Goal: Information Seeking & Learning: Check status

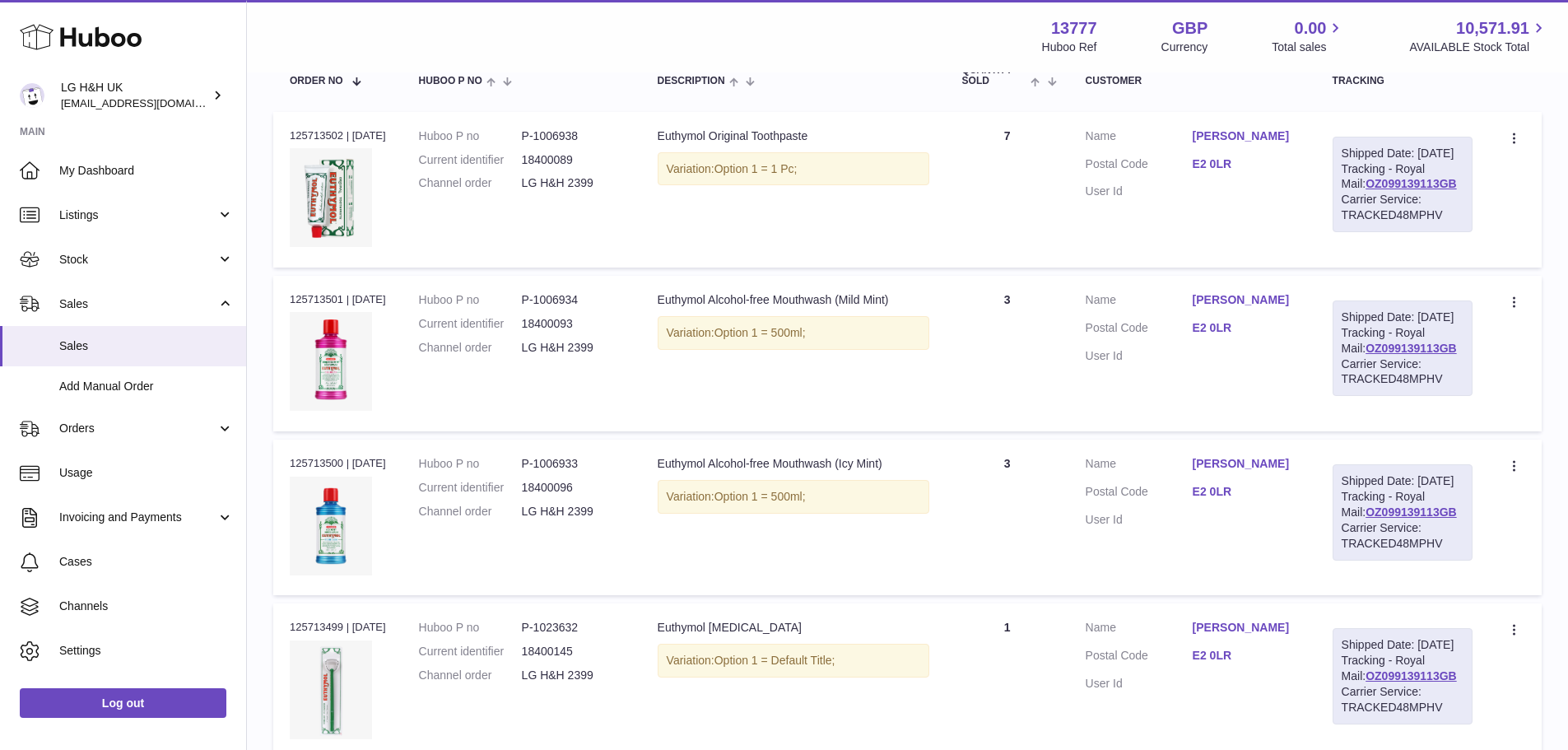
scroll to position [196, 0]
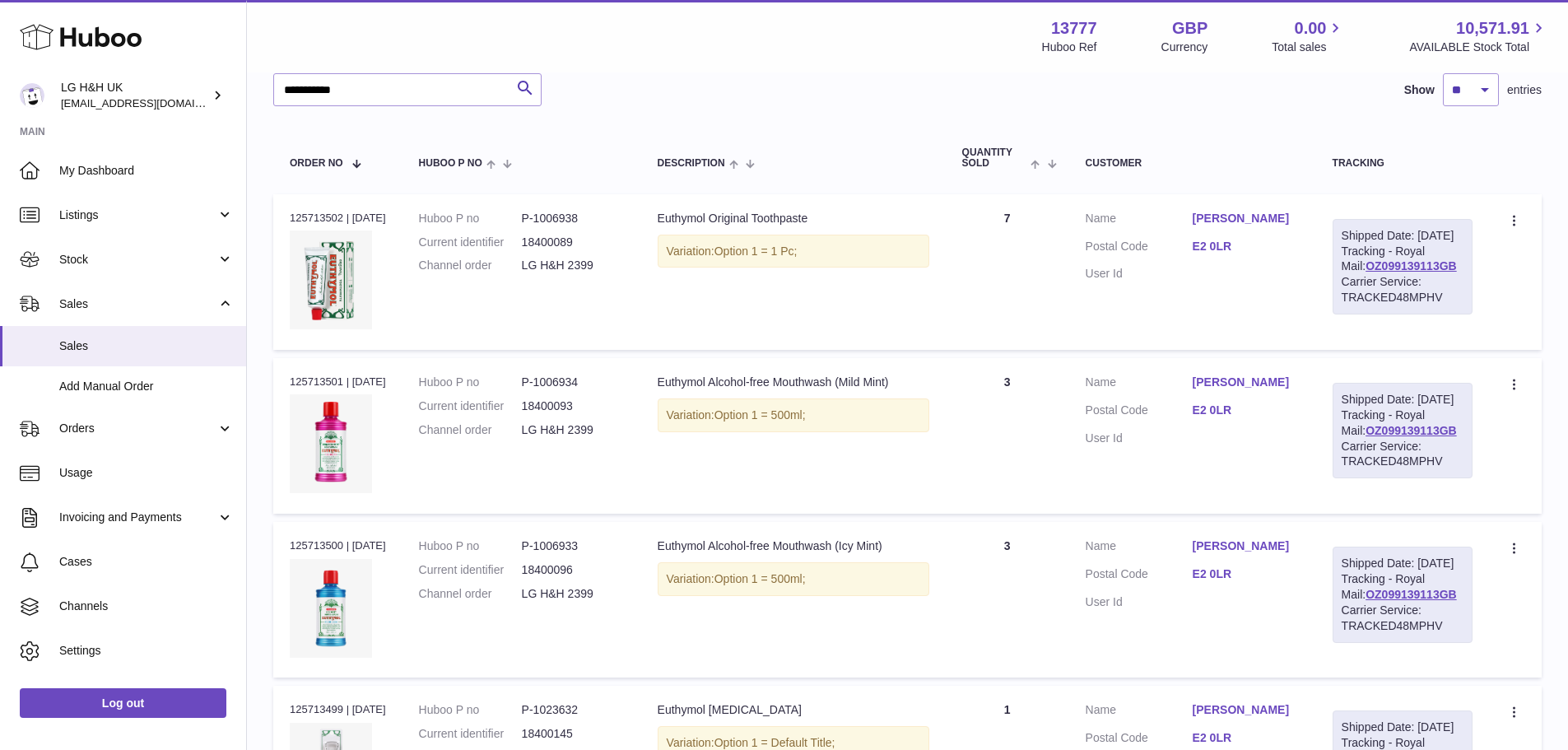
click at [569, 391] on dd "P-1006934" at bounding box center [573, 382] width 103 height 16
copy dl "P-1006934"
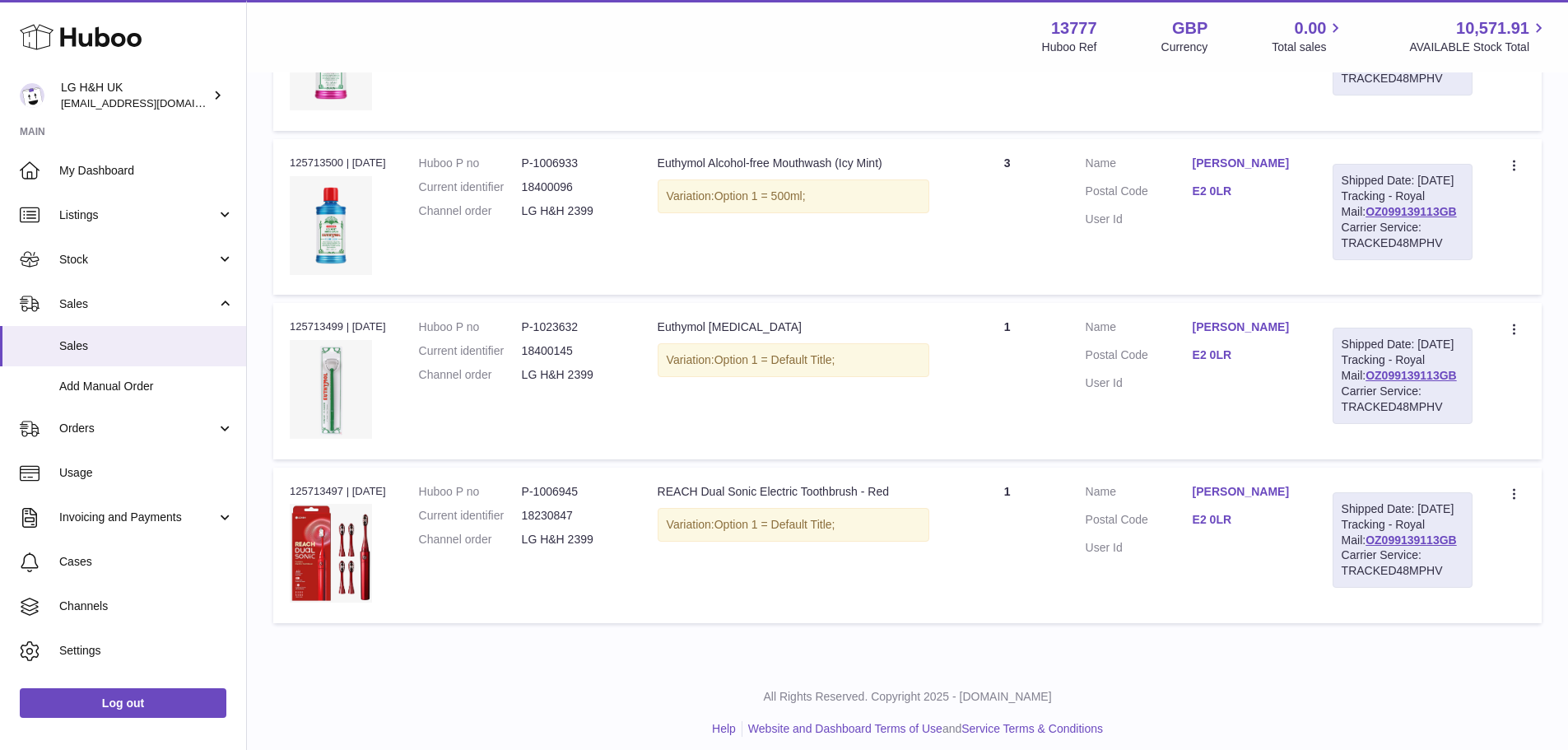
scroll to position [608, 0]
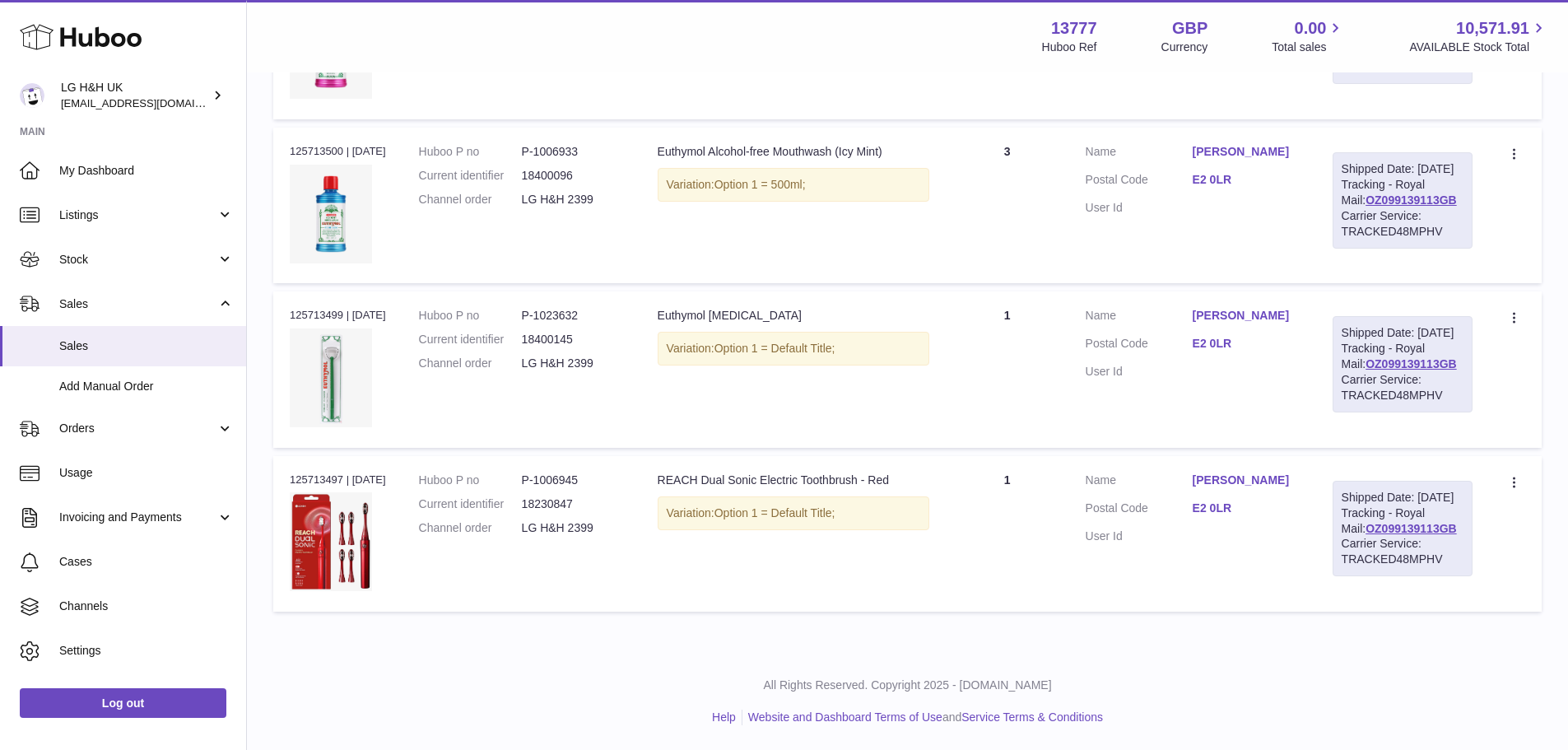
click at [581, 323] on dd "P-1023632" at bounding box center [573, 316] width 103 height 16
copy dl "P-1023632"
click at [695, 365] on div "Variation: Option 1 = Default Title;" at bounding box center [793, 348] width 272 height 34
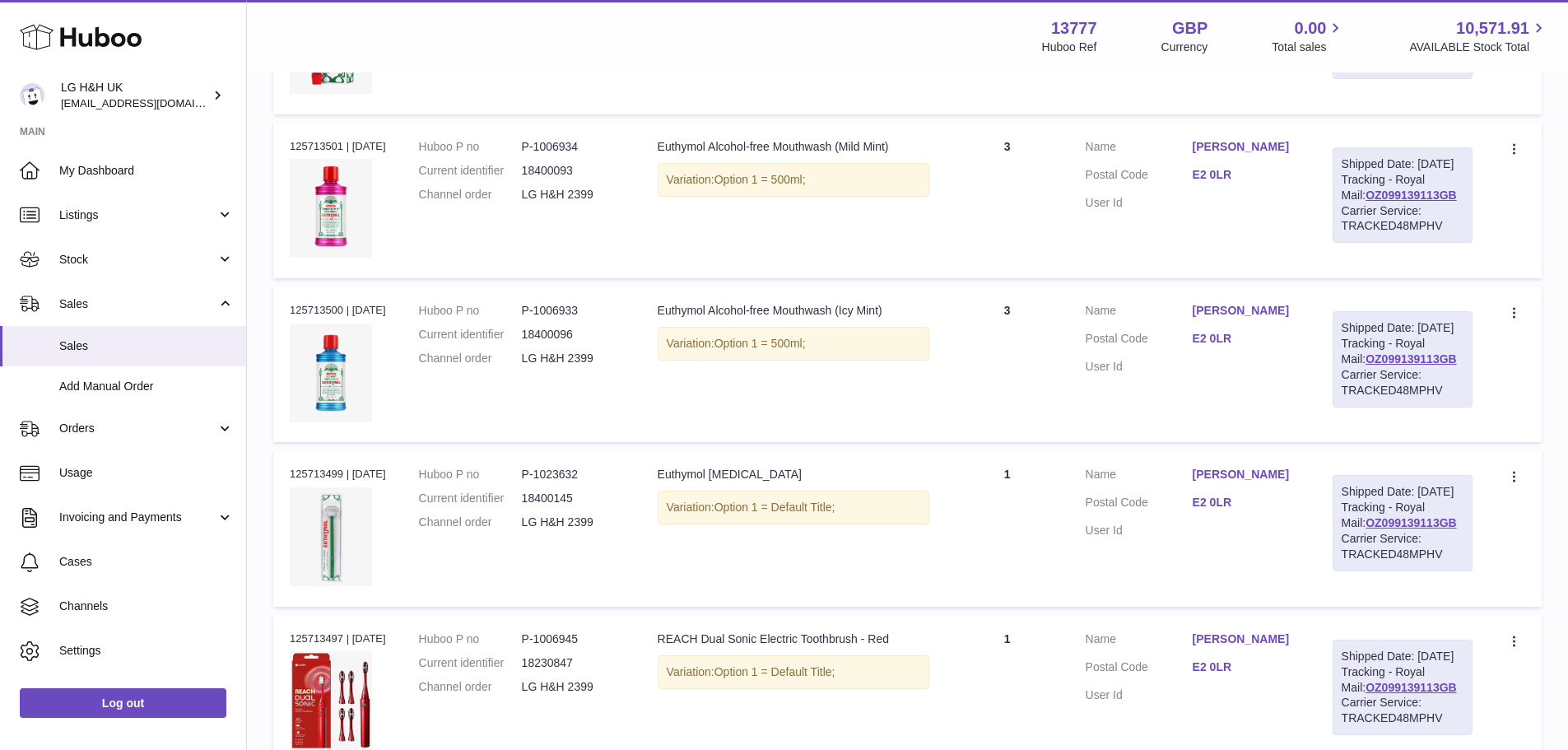
scroll to position [525, 0]
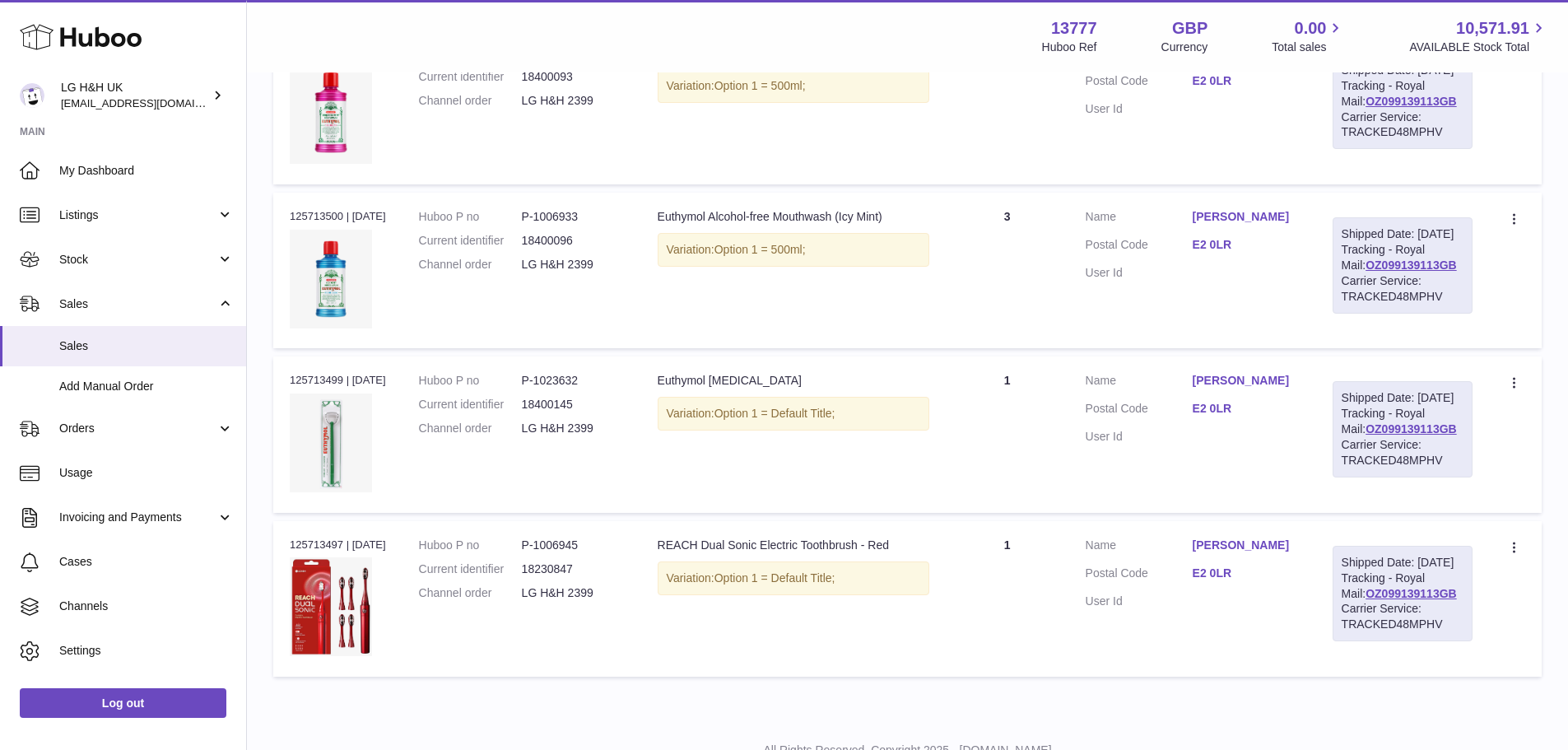
click at [331, 224] on div "Order no 125713500 | 30th Sep" at bounding box center [337, 216] width 96 height 15
click at [616, 248] on dd "18400096" at bounding box center [573, 241] width 103 height 16
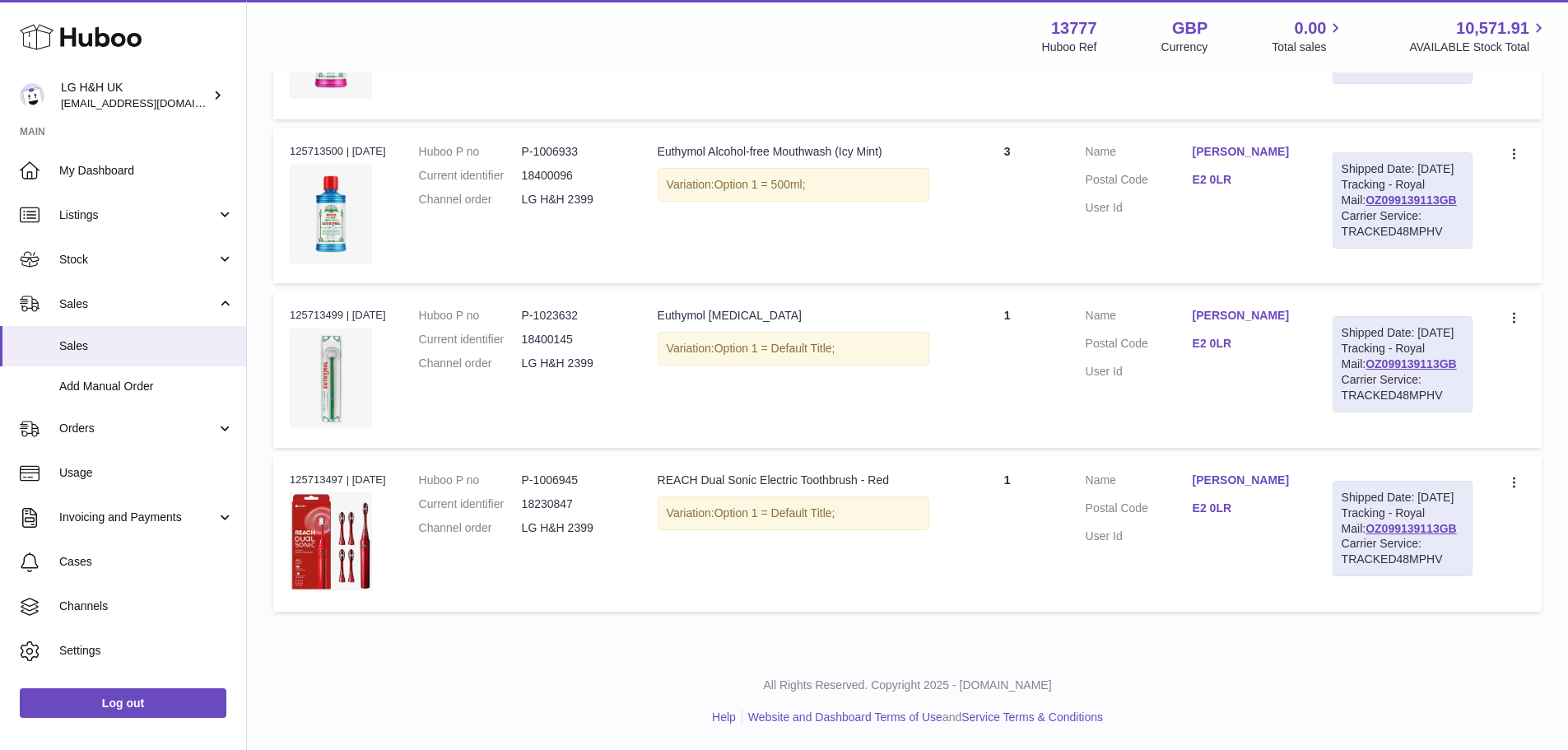
scroll to position [611, 0]
click at [538, 545] on dl "Huboo P no P-1006945 Current identifier 18230847 Channel order LG H&H 2399" at bounding box center [522, 508] width 206 height 72
click at [550, 488] on dd "P-1006945" at bounding box center [573, 481] width 103 height 16
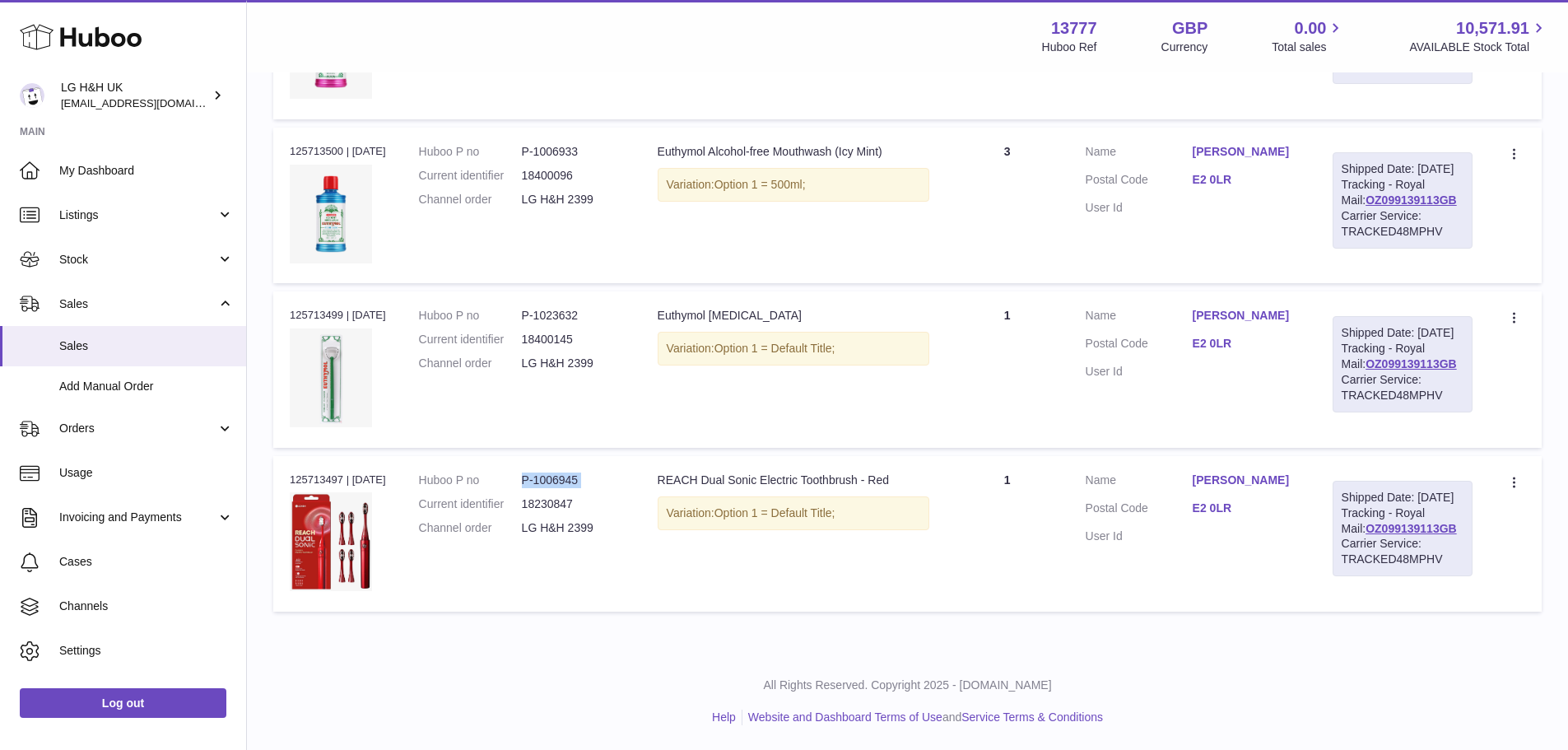
copy dl "P-1006945"
click at [759, 284] on td "Description Euthymol Alcohol-free Mouthwash (Icy Mint) Variation: Option 1 = 50…" at bounding box center [793, 205] width 305 height 156
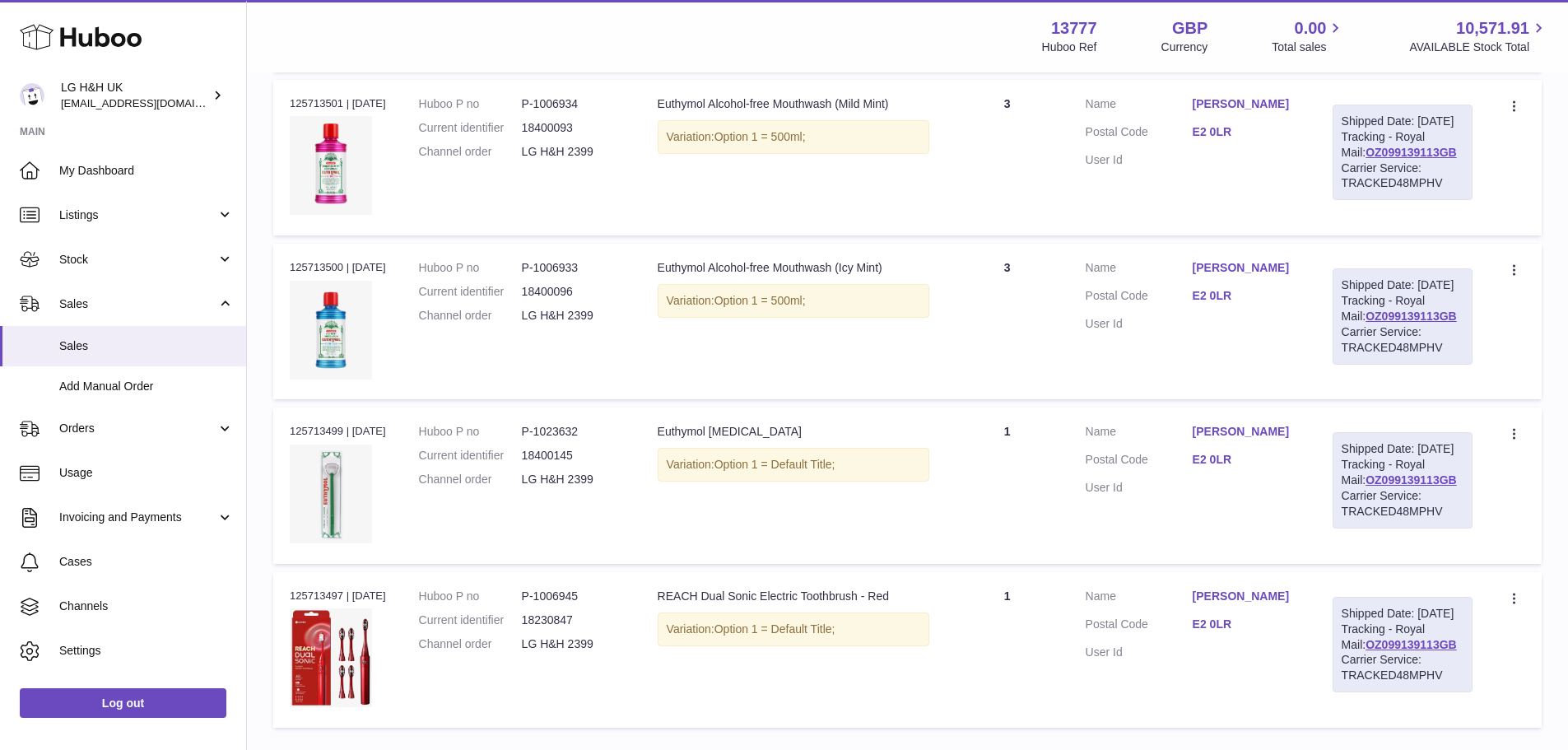
scroll to position [446, 0]
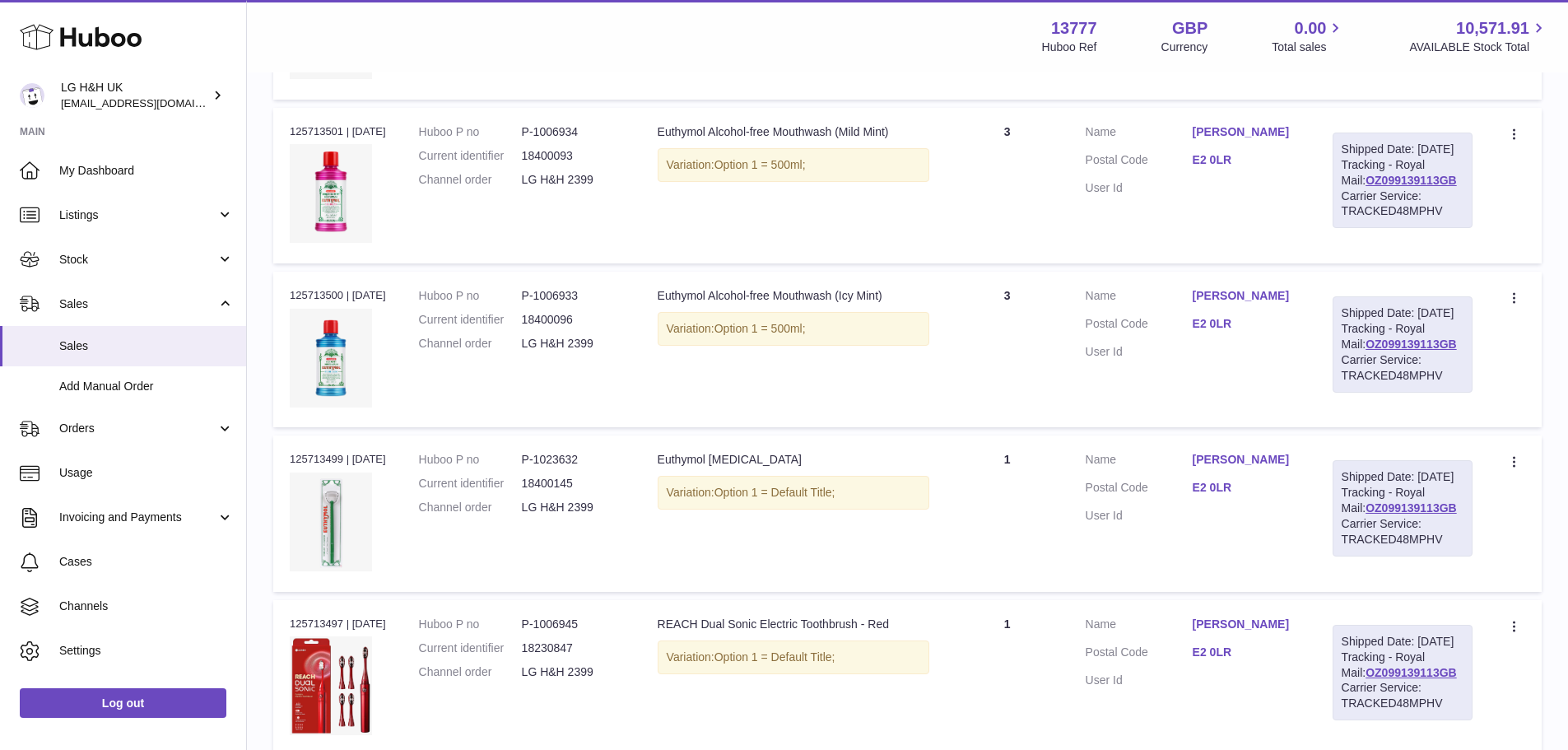
click at [551, 304] on dd "P-1006933" at bounding box center [573, 295] width 103 height 16
copy dl "P-1006933"
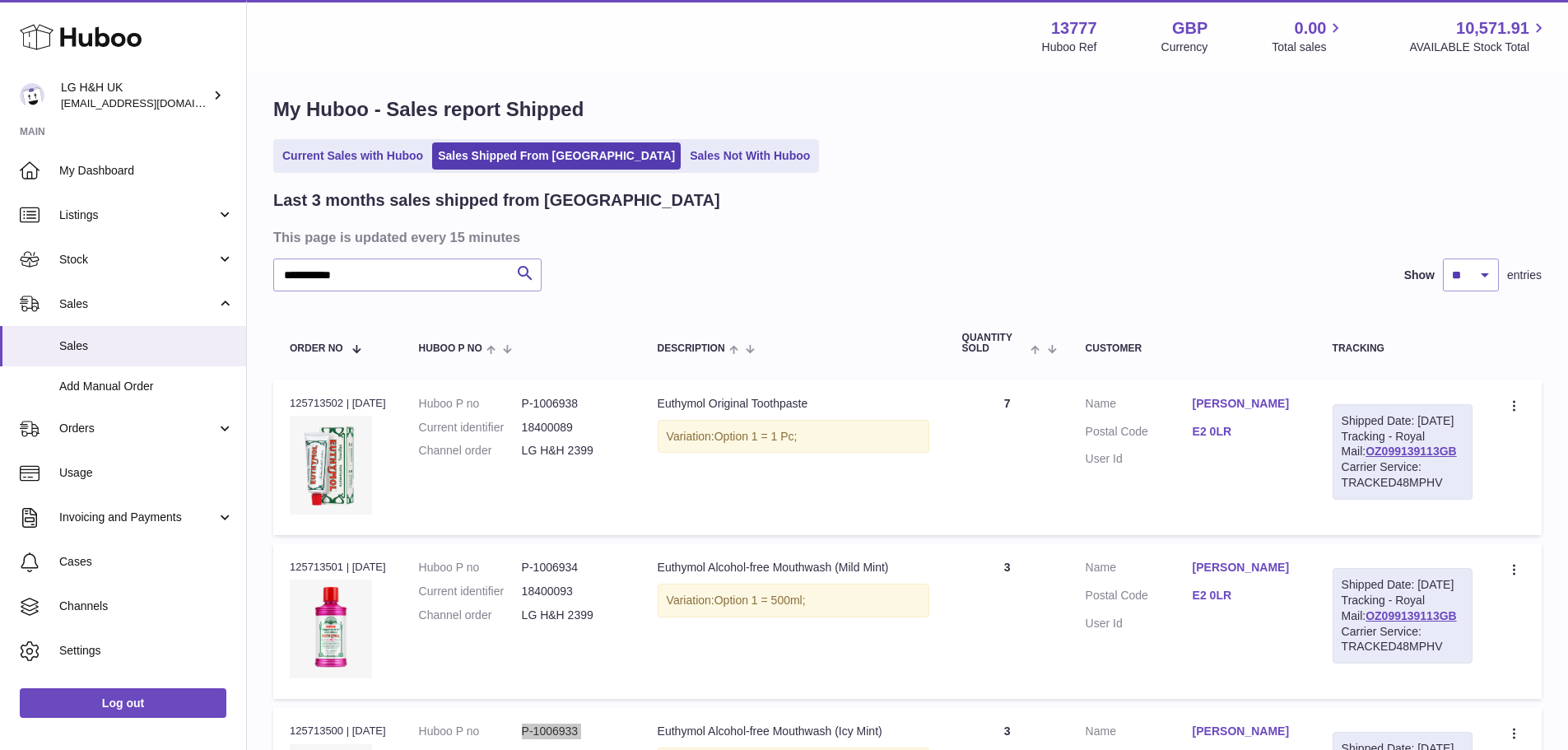
scroll to position [0, 0]
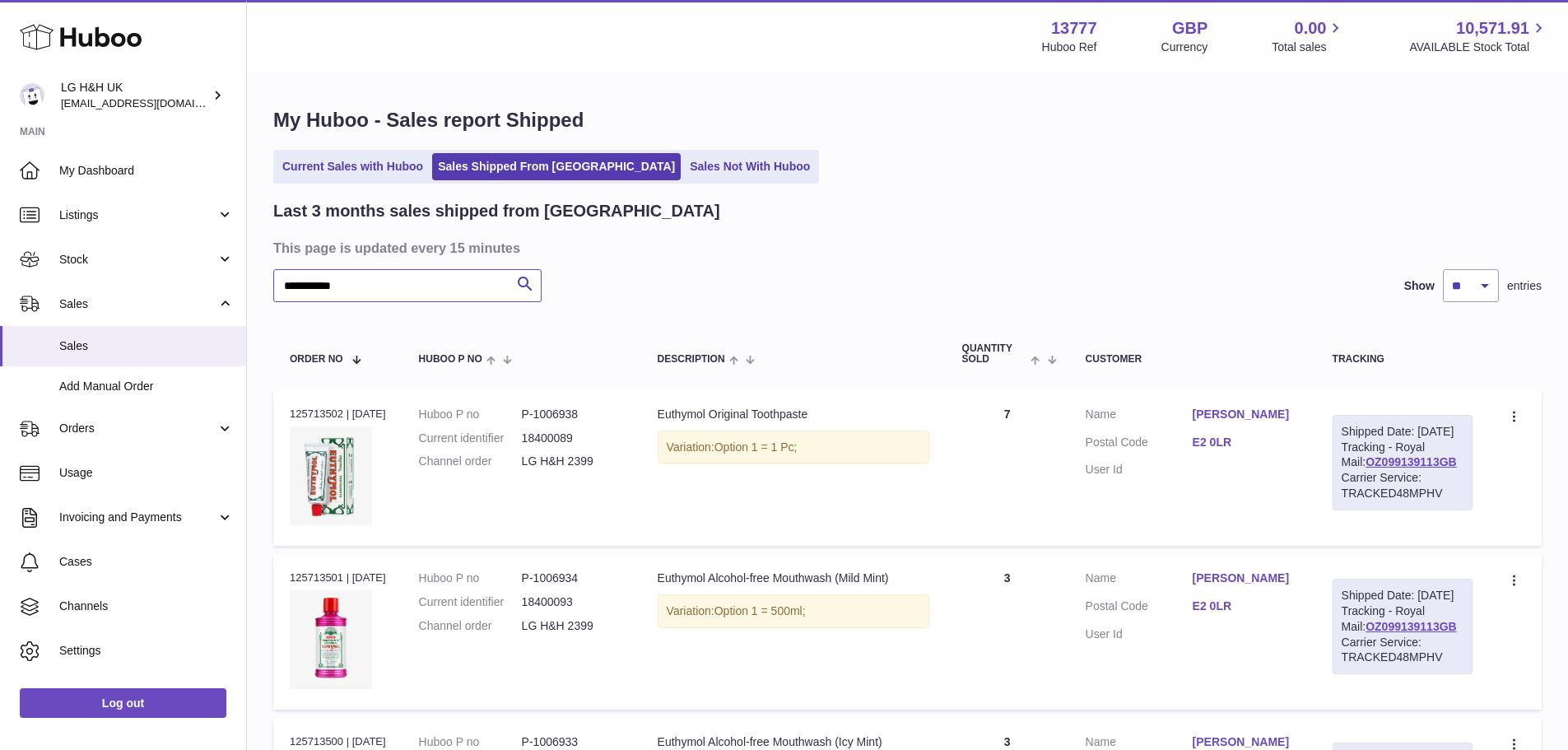
drag, startPoint x: 385, startPoint y: 280, endPoint x: 272, endPoint y: 283, distance: 113.0
click at [272, 283] on div "**********" at bounding box center [907, 658] width 1321 height 1169
click at [700, 153] on link "Sales Not With Huboo" at bounding box center [750, 167] width 132 height 27
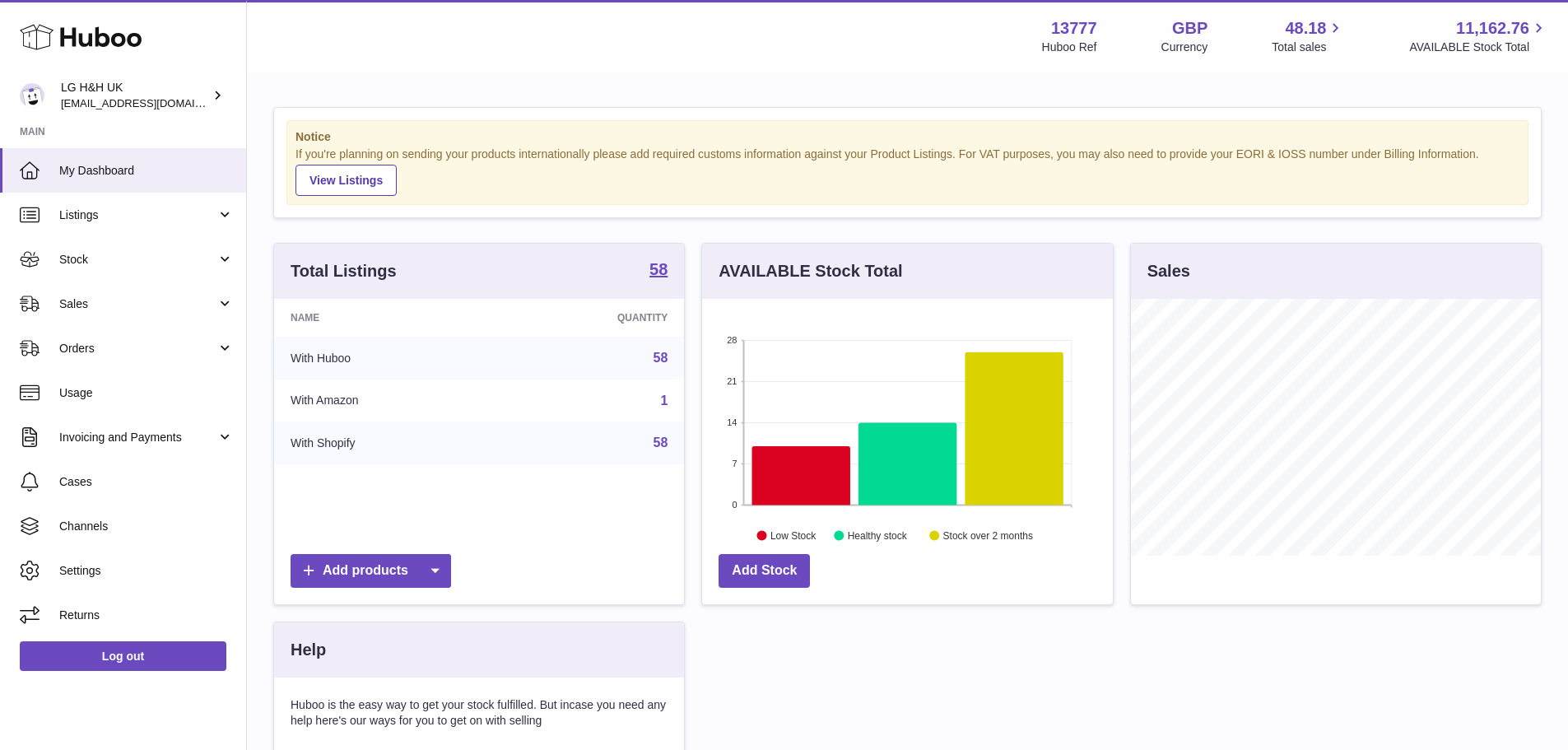
scroll to position [257, 411]
click at [134, 296] on span "Sales" at bounding box center [137, 304] width 157 height 16
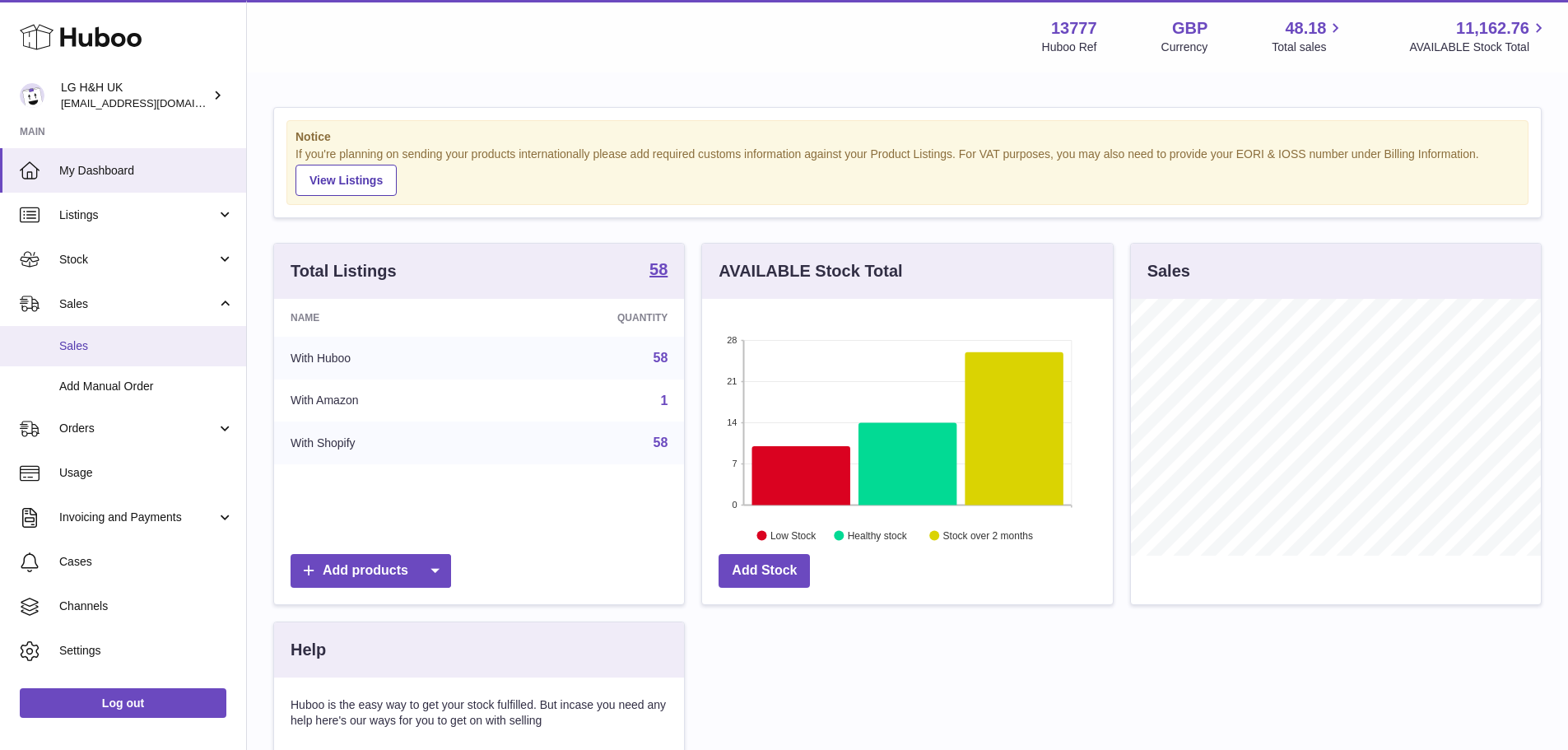
click at [134, 355] on link "Sales" at bounding box center [123, 346] width 246 height 40
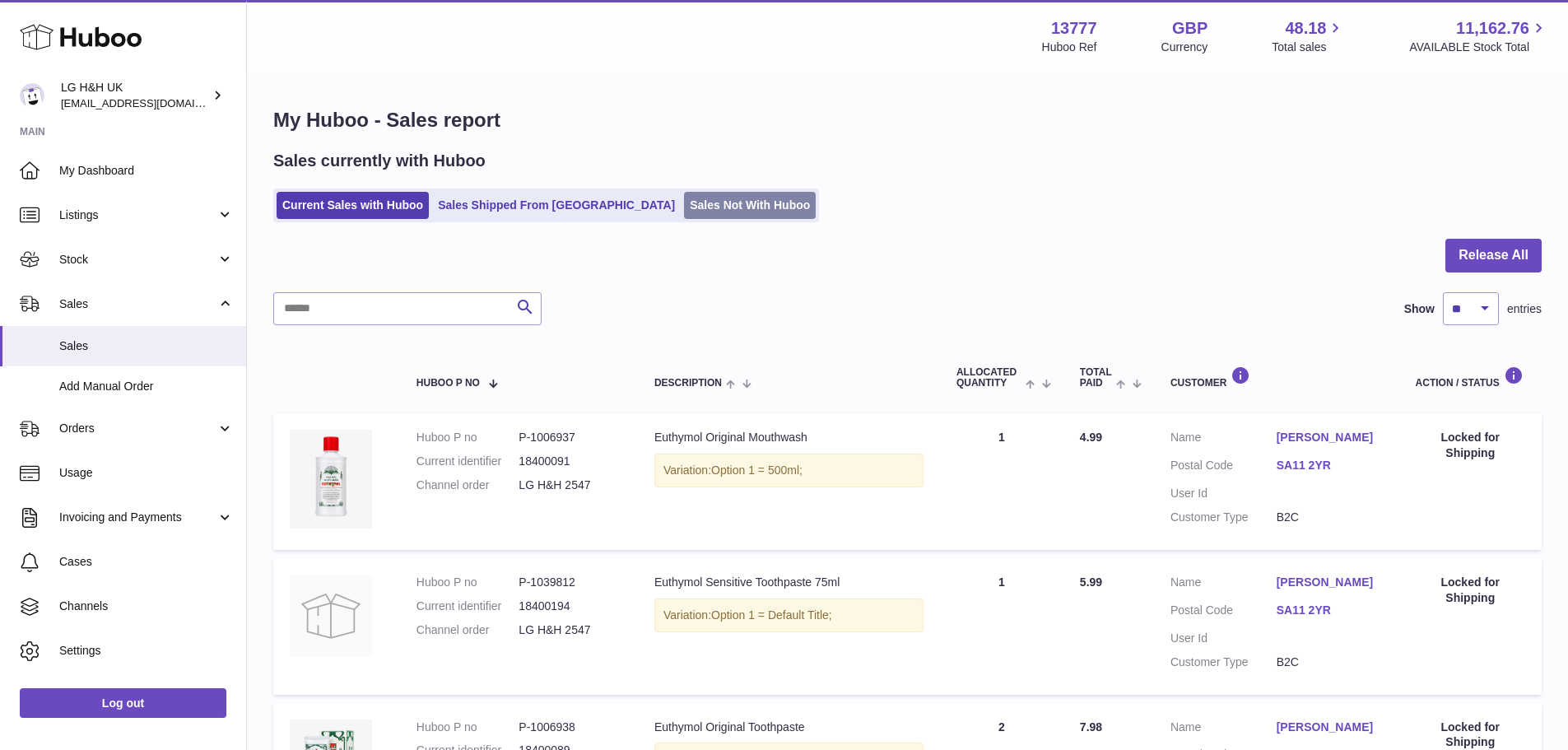
click at [727, 215] on link "Sales Not With Huboo" at bounding box center [750, 205] width 132 height 27
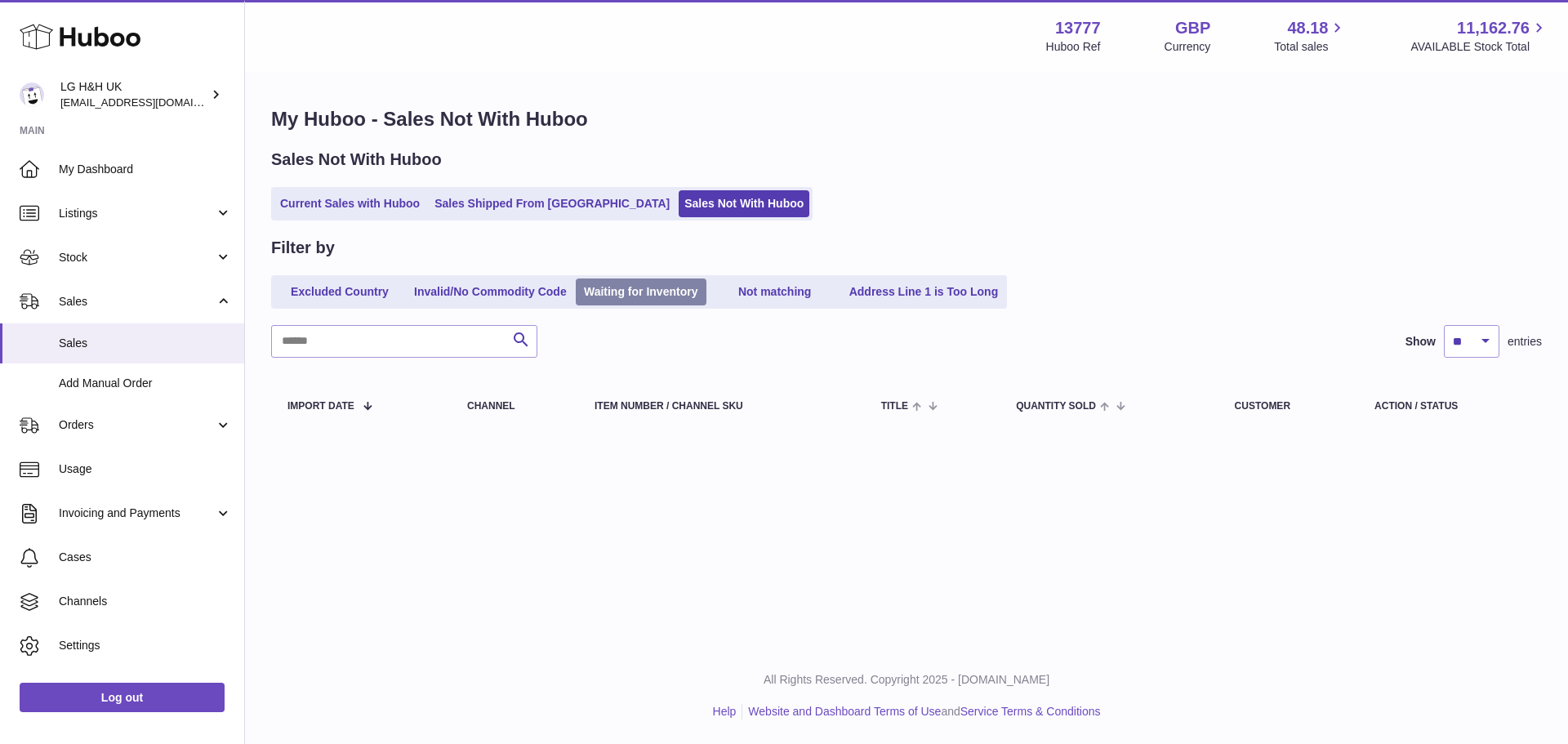
click at [674, 301] on link "Waiting for Inventory" at bounding box center [641, 292] width 131 height 27
click at [467, 326] on input "text" at bounding box center [404, 341] width 266 height 33
paste input "**********"
type input "**********"
click at [768, 304] on link "Not matching" at bounding box center [775, 292] width 131 height 27
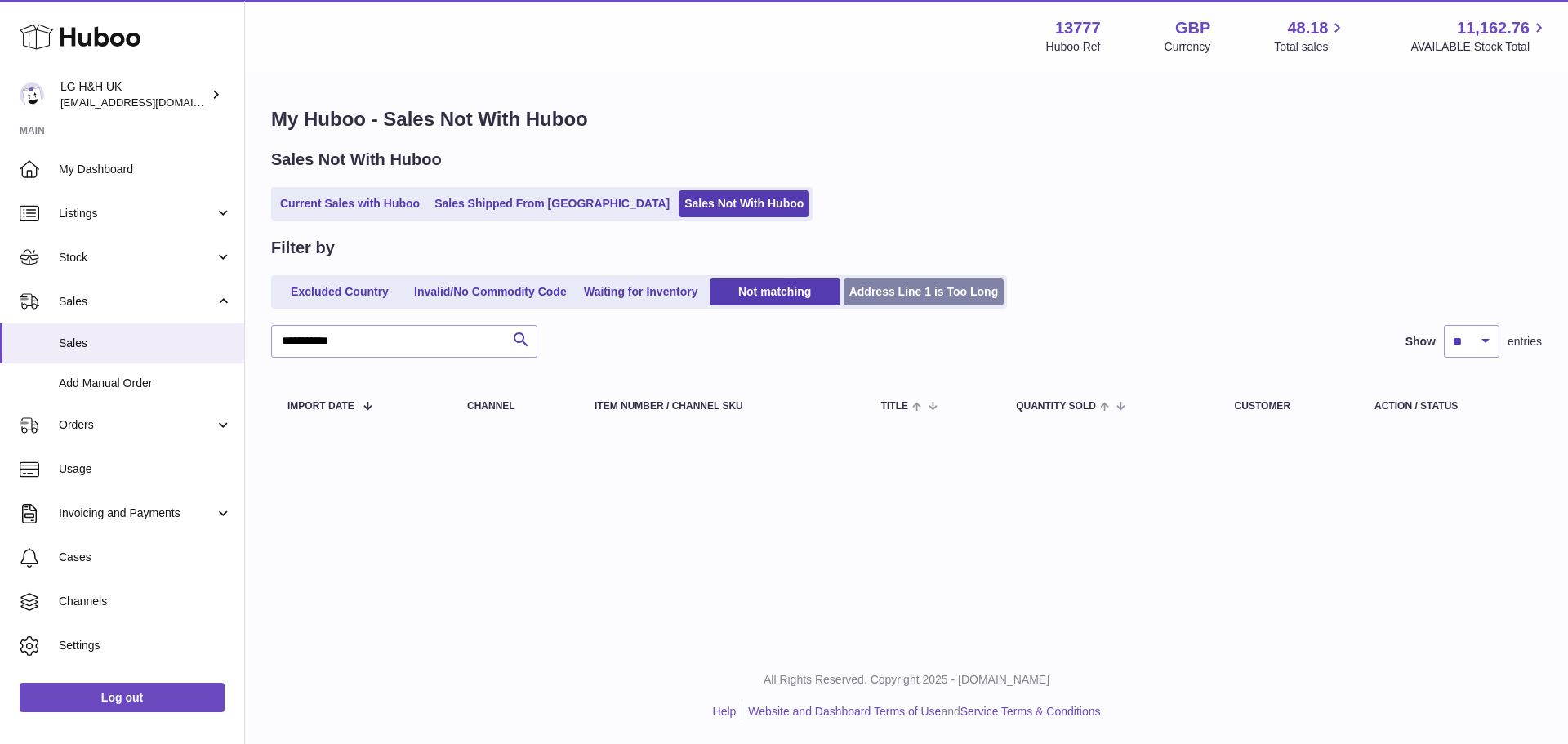
click at [930, 301] on link "Address Line 1 is Too Long" at bounding box center [924, 292] width 161 height 27
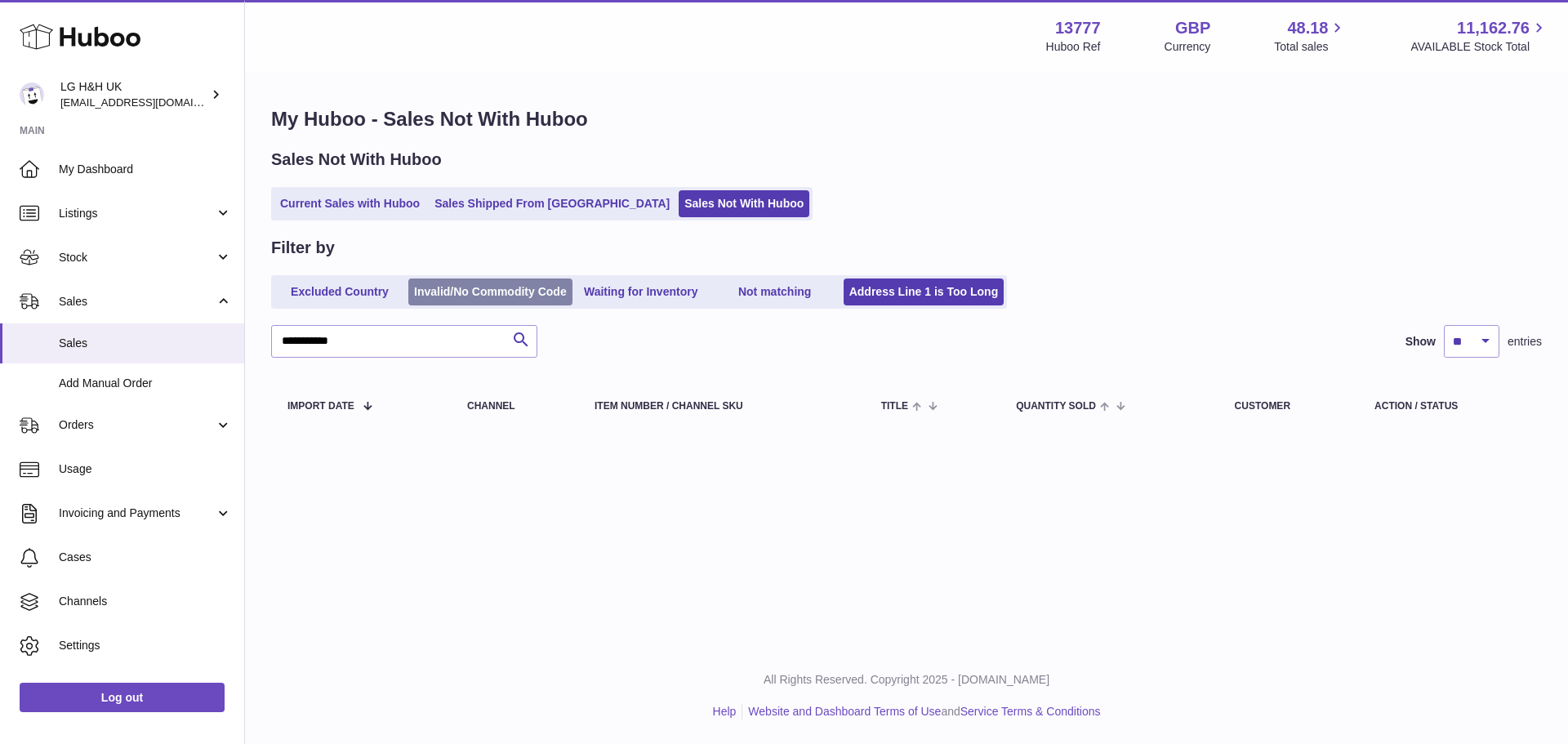
click at [529, 302] on link "Invalid/No Commodity Code" at bounding box center [490, 292] width 164 height 27
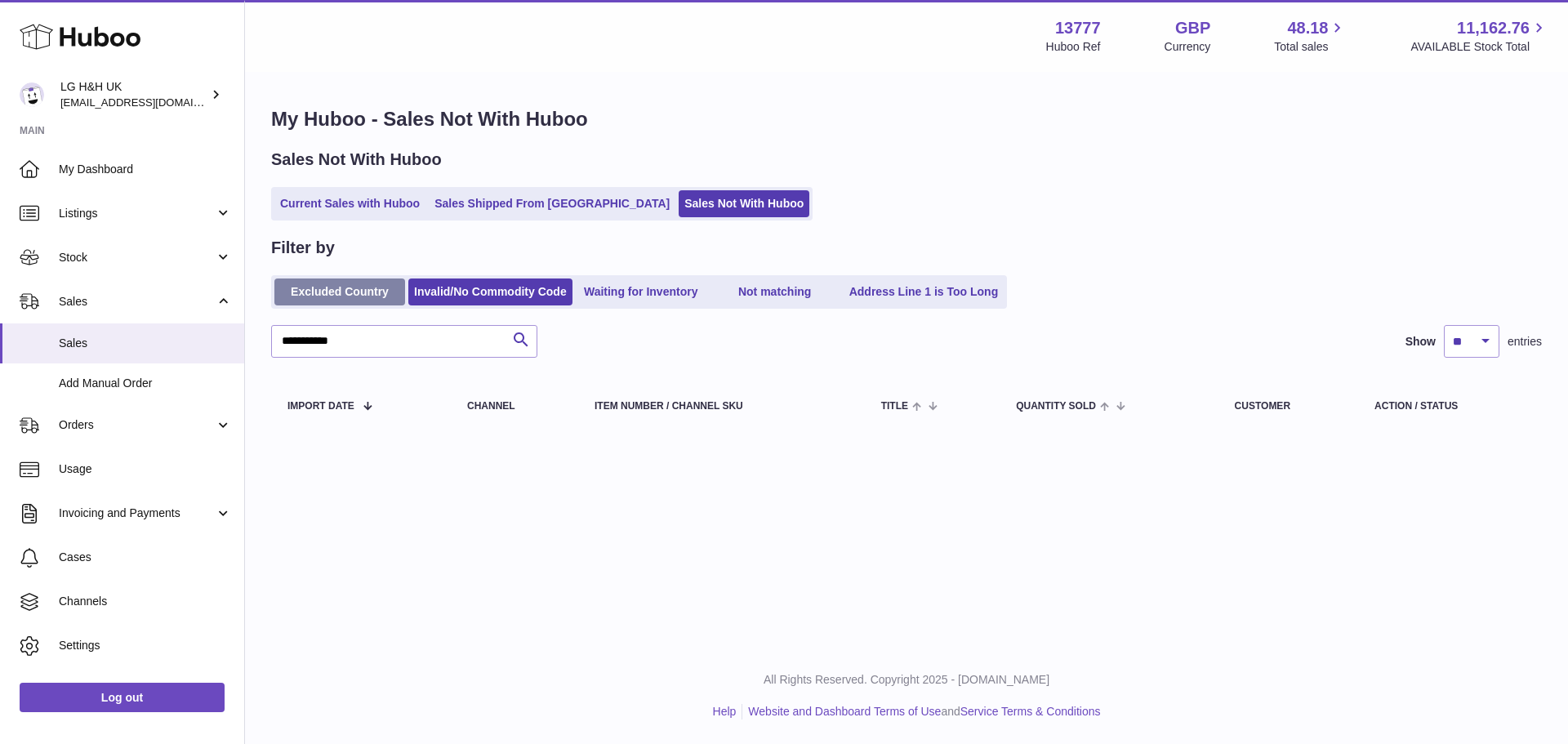
click at [362, 298] on link "Excluded Country" at bounding box center [340, 292] width 131 height 27
click at [378, 179] on div "Sales Not With Huboo Current Sales with Huboo Sales Shipped From Huboo Sales No…" at bounding box center [907, 185] width 1271 height 72
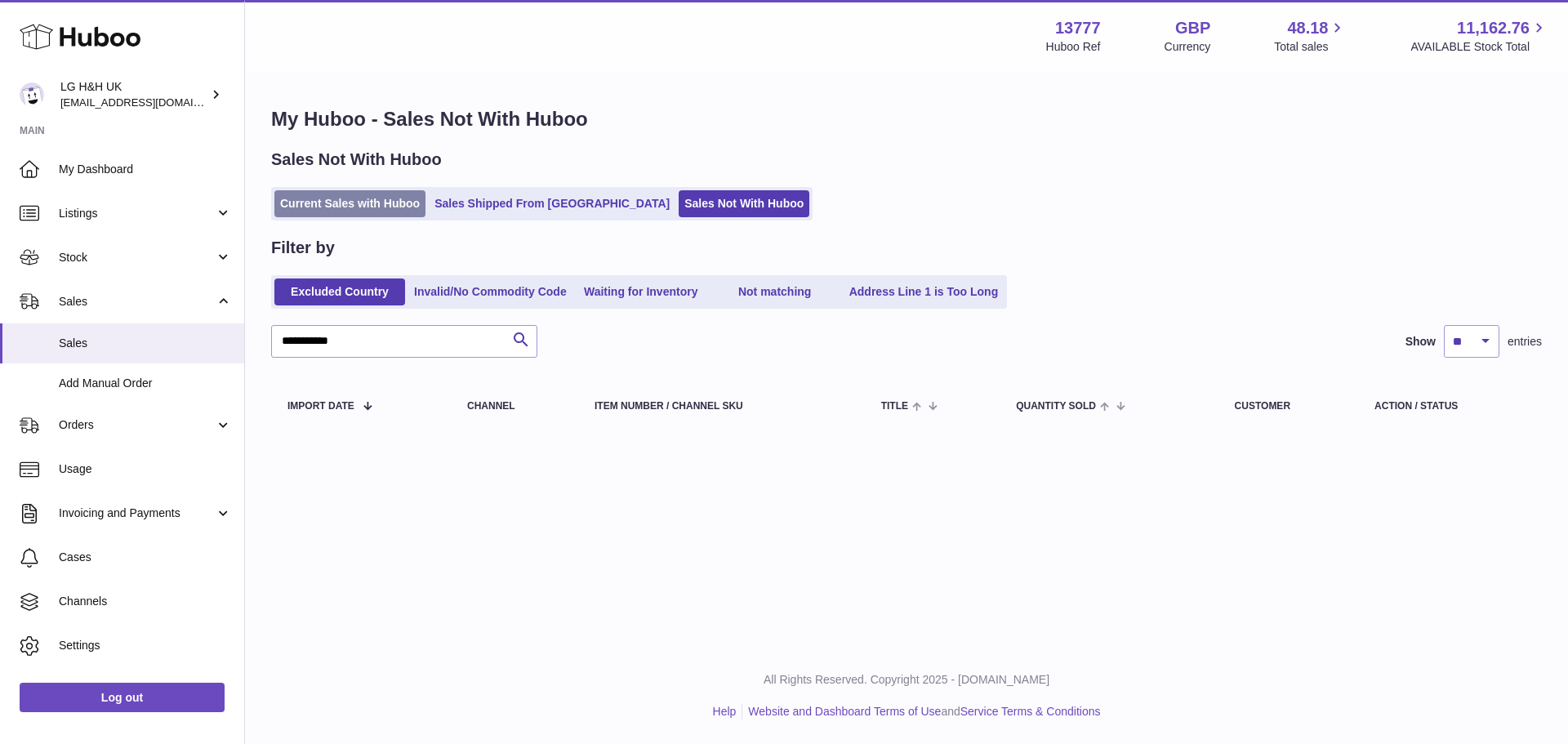
click at [382, 208] on link "Current Sales with Huboo" at bounding box center [350, 204] width 151 height 27
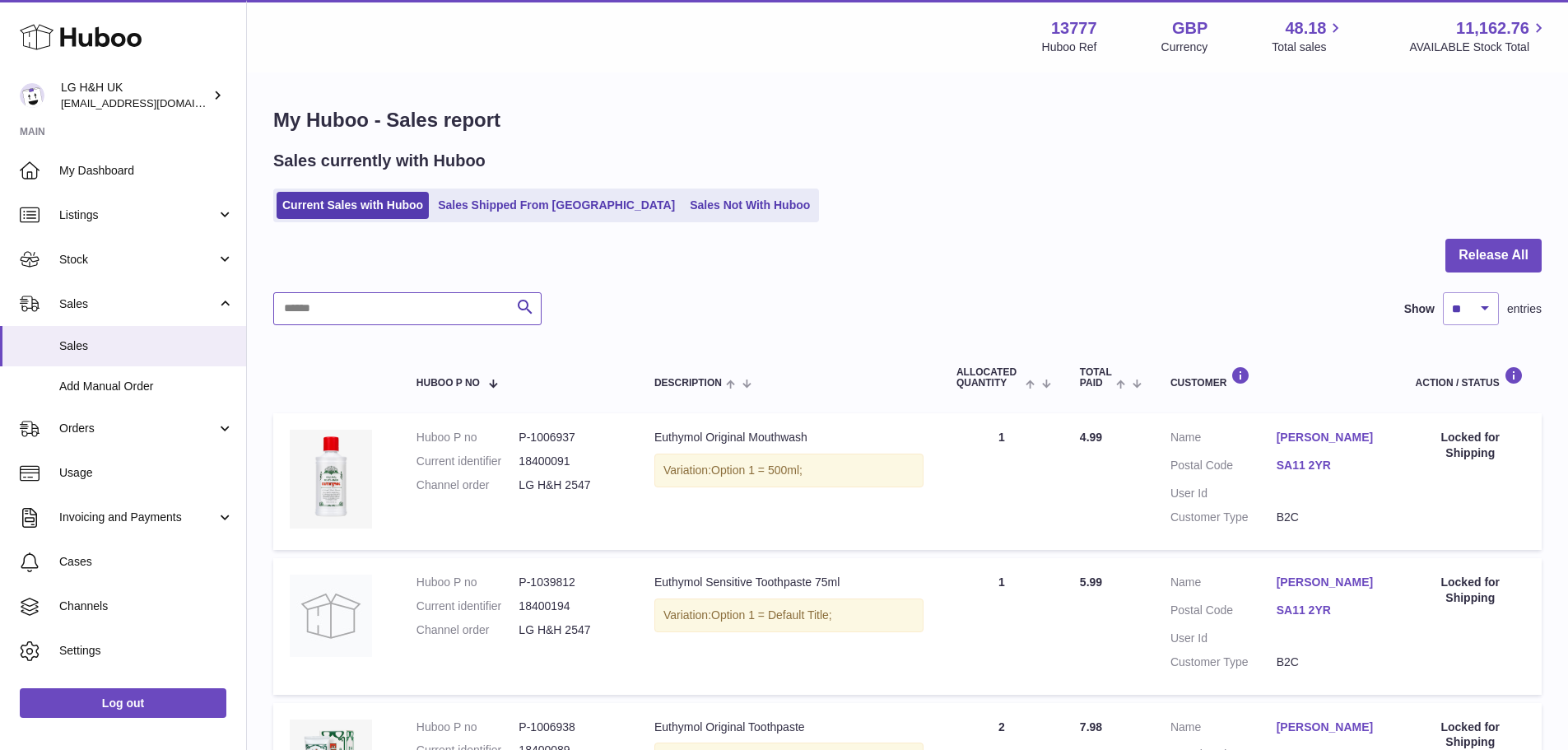
click at [406, 297] on input "text" at bounding box center [407, 308] width 268 height 33
paste input "**********"
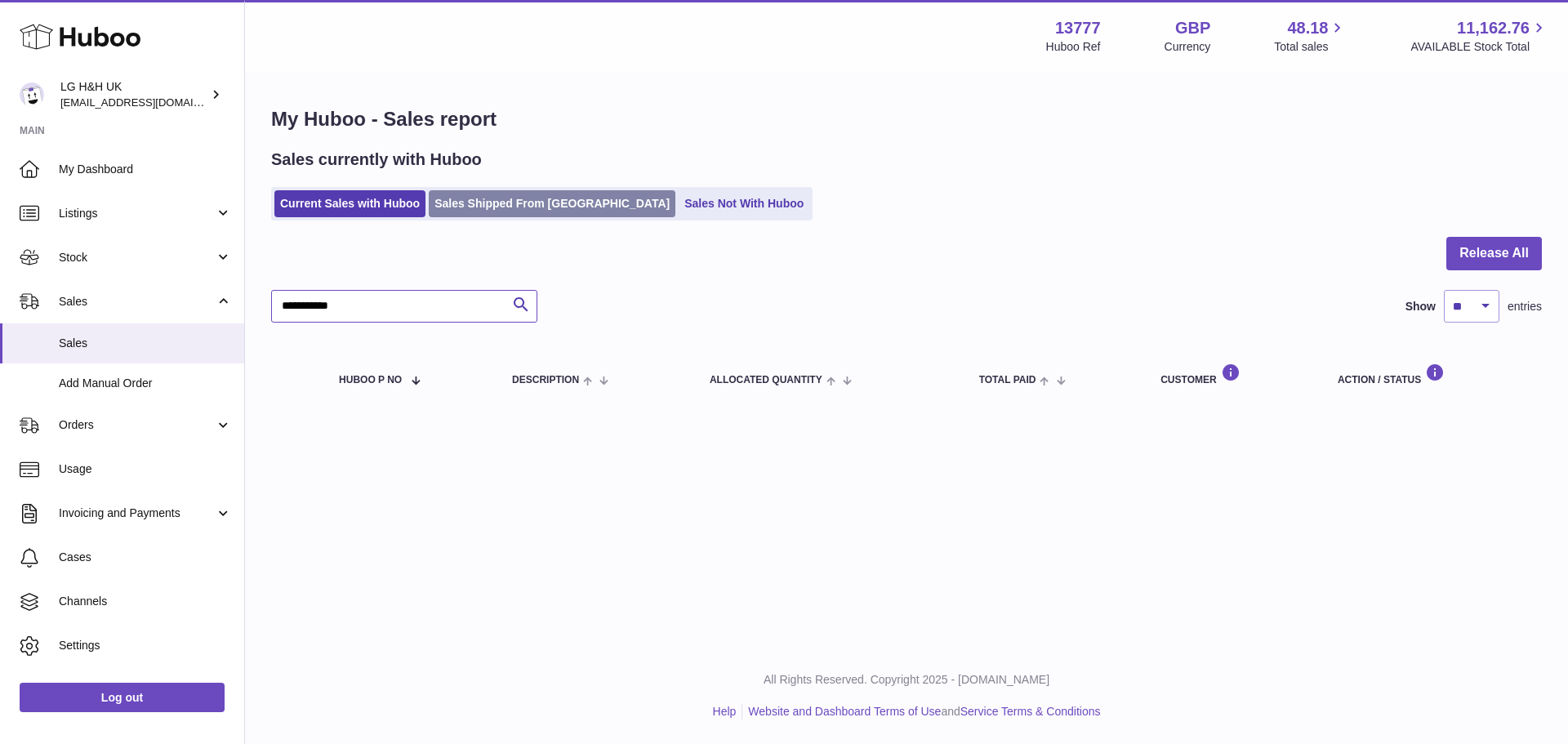
type input "**********"
click at [573, 207] on link "Sales Shipped From [GEOGRAPHIC_DATA]" at bounding box center [552, 204] width 246 height 27
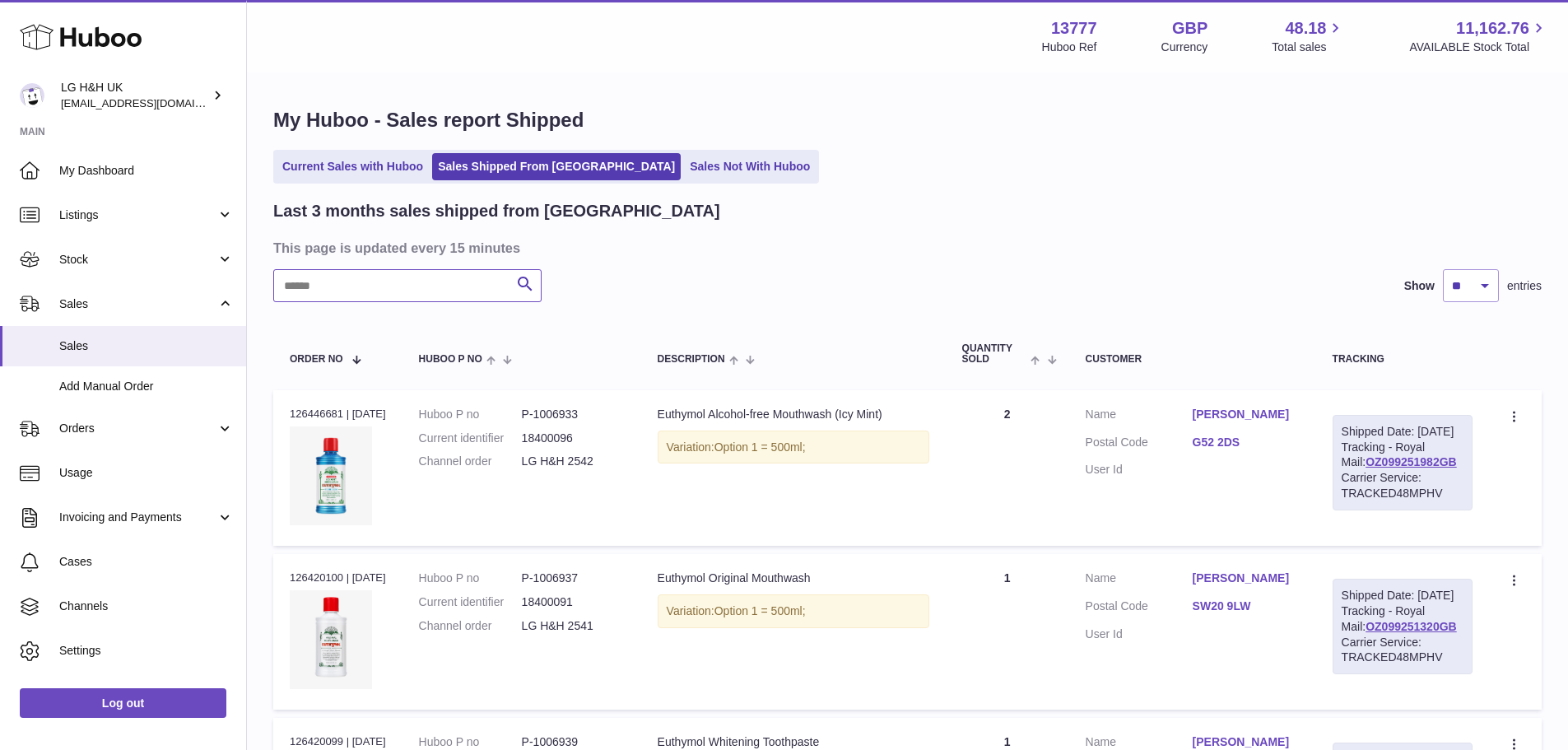
click at [479, 299] on input "text" at bounding box center [407, 285] width 268 height 33
paste input "**********"
type input "**********"
drag, startPoint x: 1202, startPoint y: 412, endPoint x: 1274, endPoint y: 423, distance: 72.8
click at [1274, 423] on dl "Customer Name Kay Zhang Postal Code E2 0LR User Id" at bounding box center [1192, 446] width 214 height 80
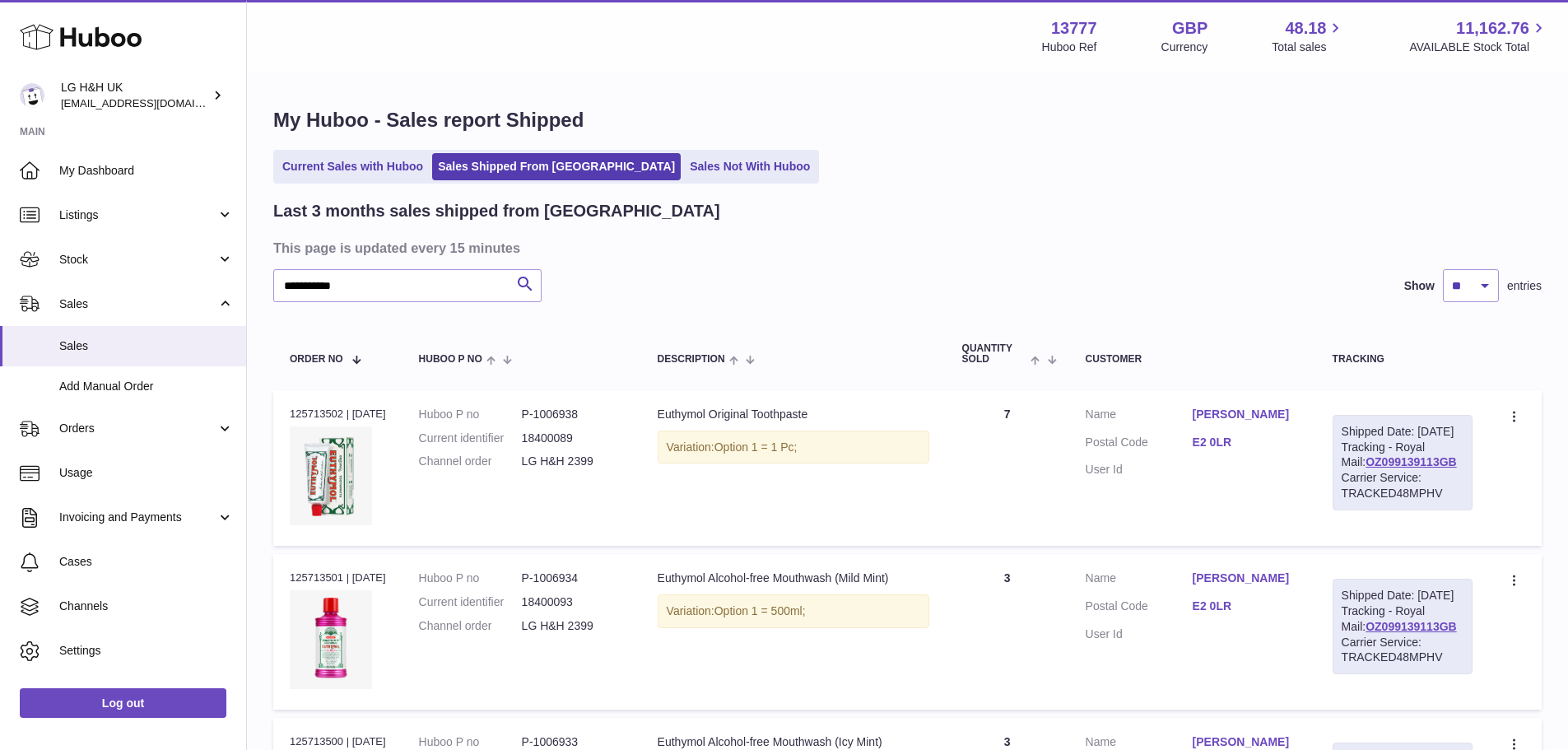
copy dl "Kay Zhang"
click at [684, 162] on link "Sales Not With Huboo" at bounding box center [750, 167] width 132 height 27
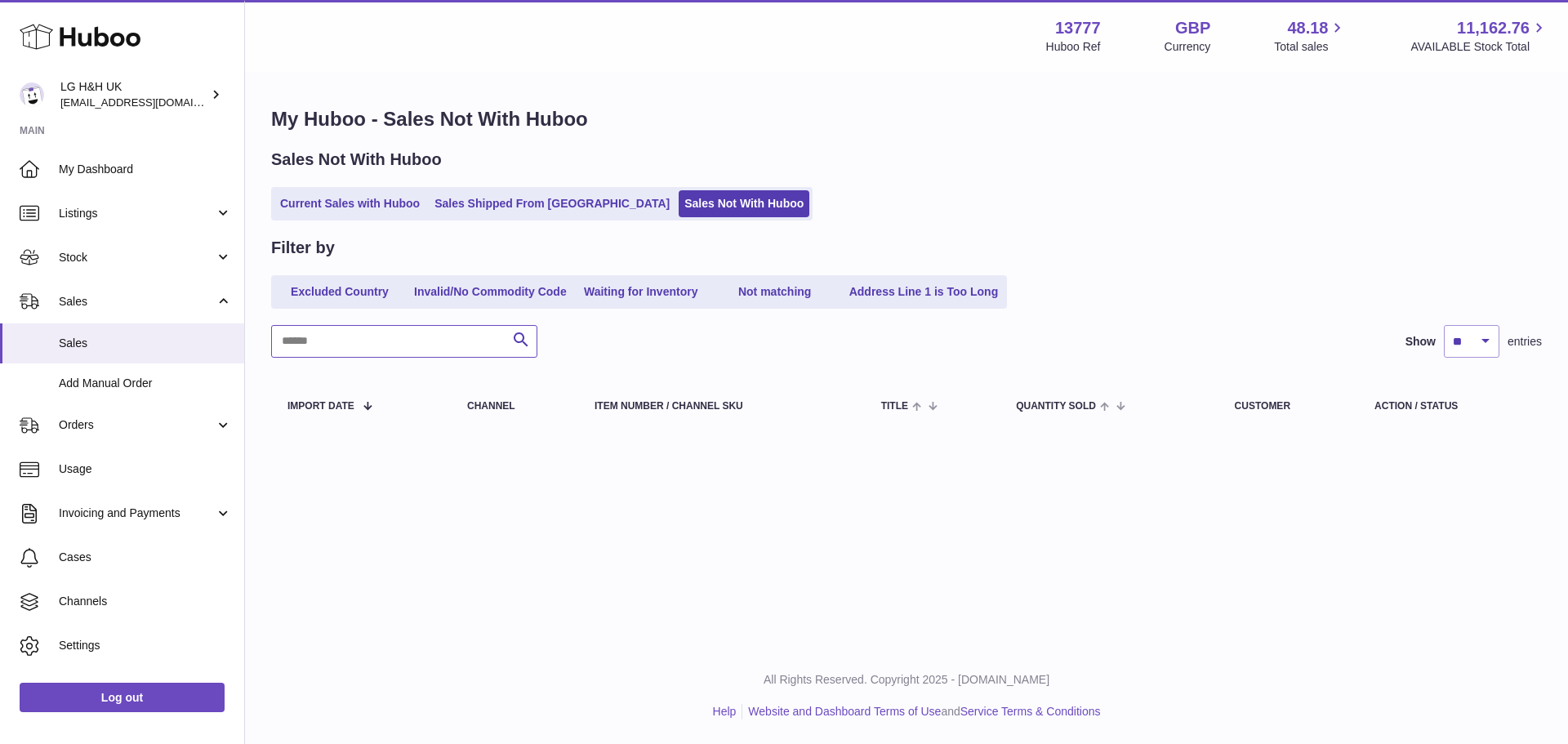
click at [408, 325] on input "text" at bounding box center [404, 341] width 266 height 33
paste input "*********"
type input "*********"
click at [382, 296] on link "Excluded Country" at bounding box center [340, 292] width 131 height 27
click at [463, 294] on link "Invalid/No Commodity Code" at bounding box center [490, 292] width 164 height 27
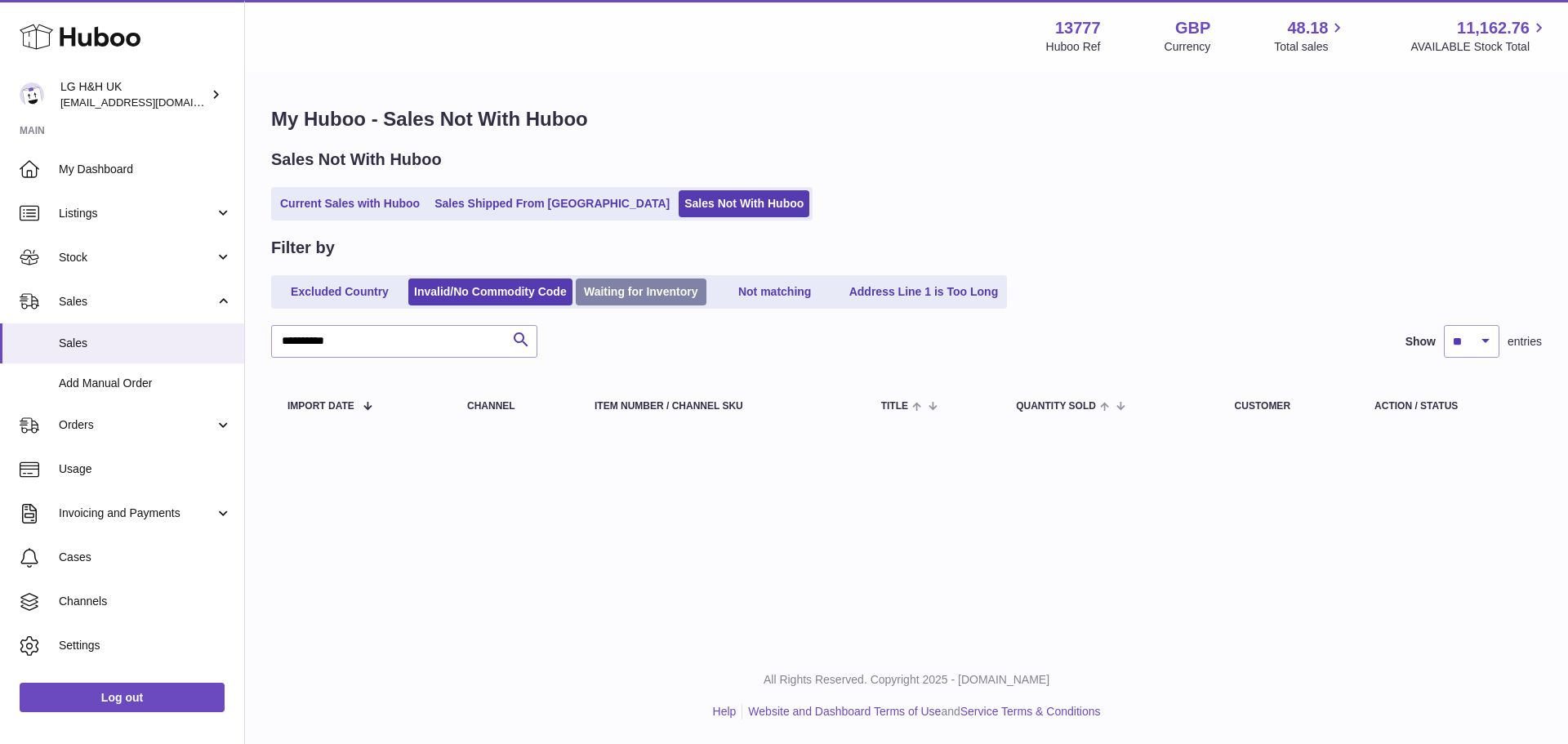
click at [615, 286] on link "Waiting for Inventory" at bounding box center [641, 292] width 131 height 27
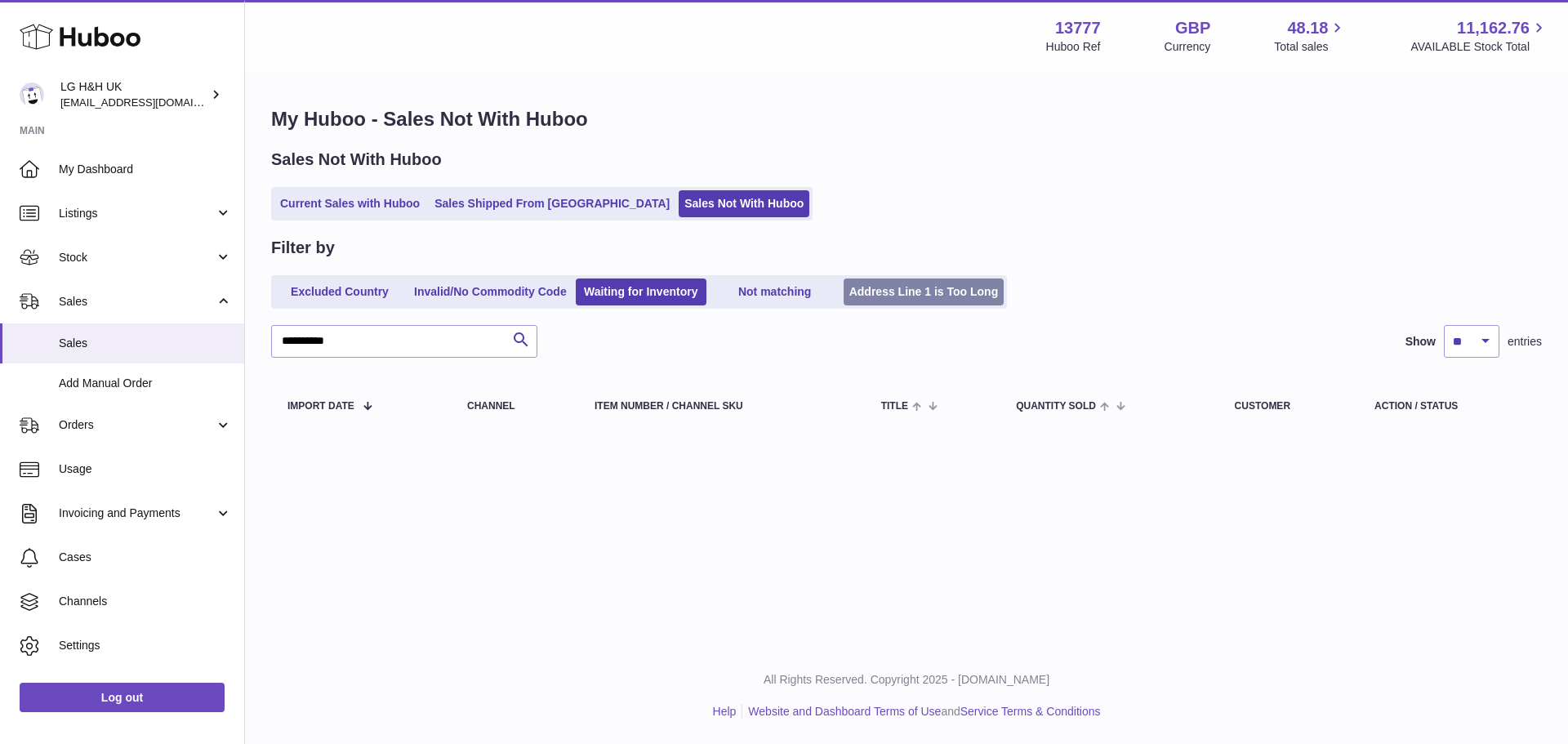
click at [874, 288] on link "Address Line 1 is Too Long" at bounding box center [924, 292] width 161 height 27
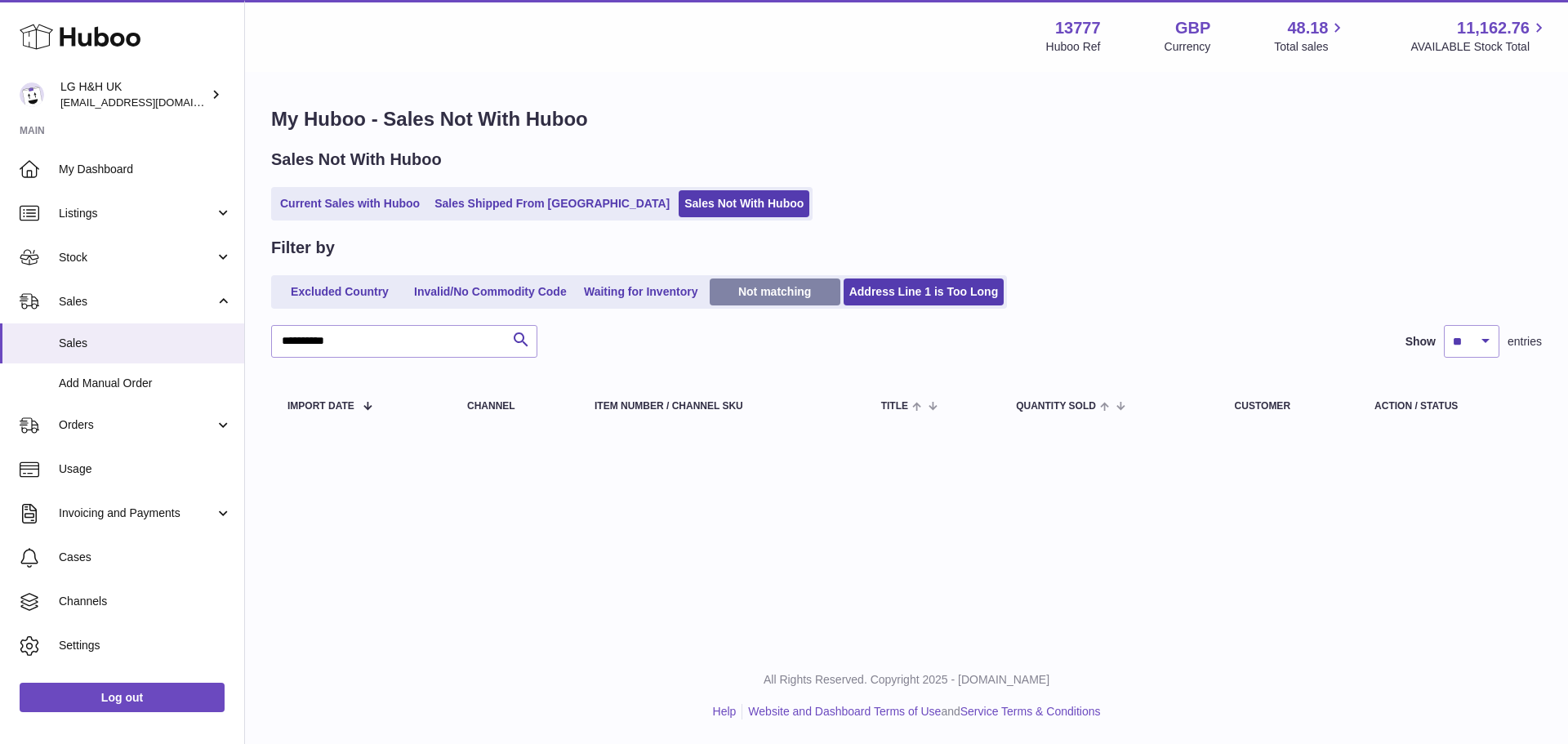
click at [796, 293] on link "Not matching" at bounding box center [775, 292] width 131 height 27
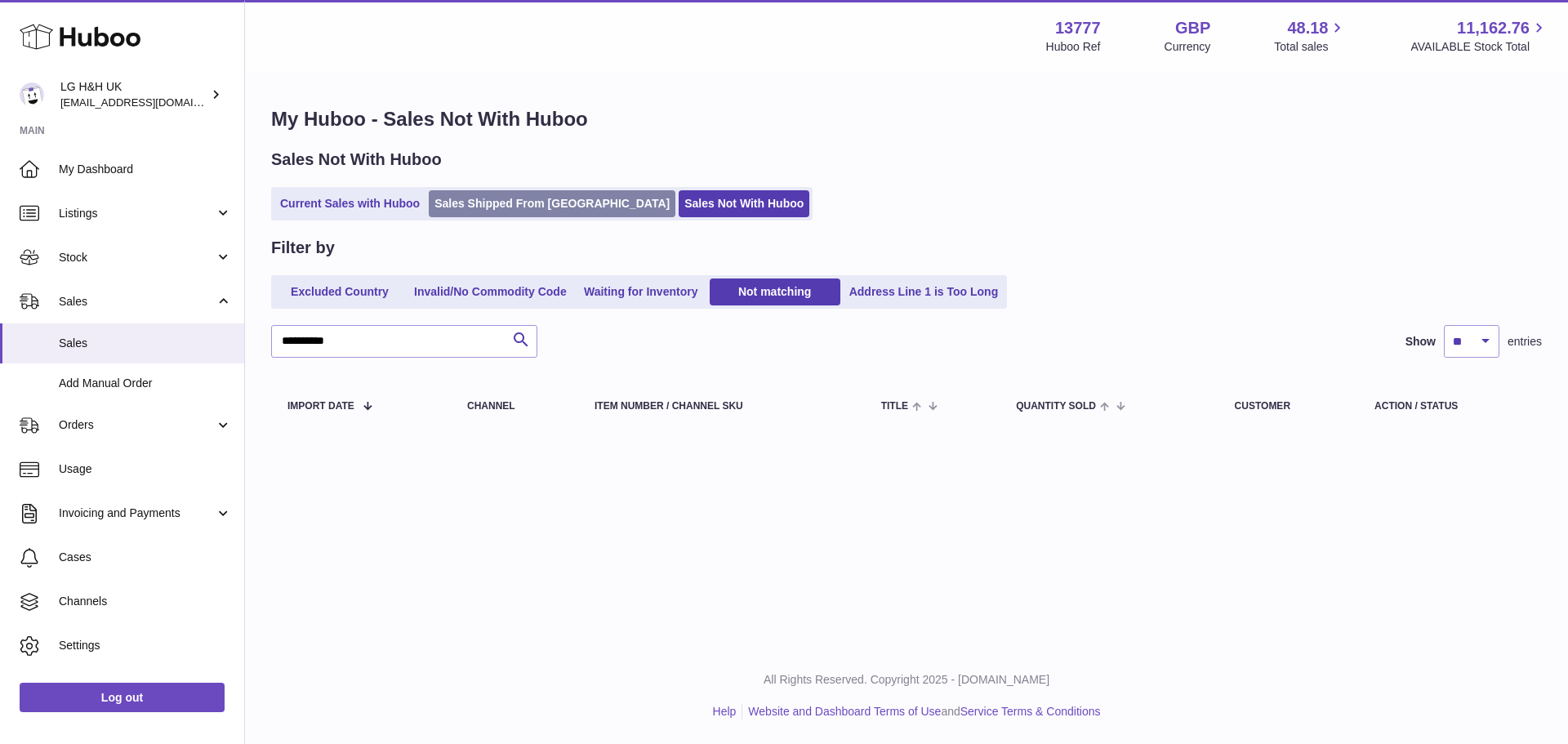
click at [550, 201] on link "Sales Shipped From [GEOGRAPHIC_DATA]" at bounding box center [552, 204] width 246 height 27
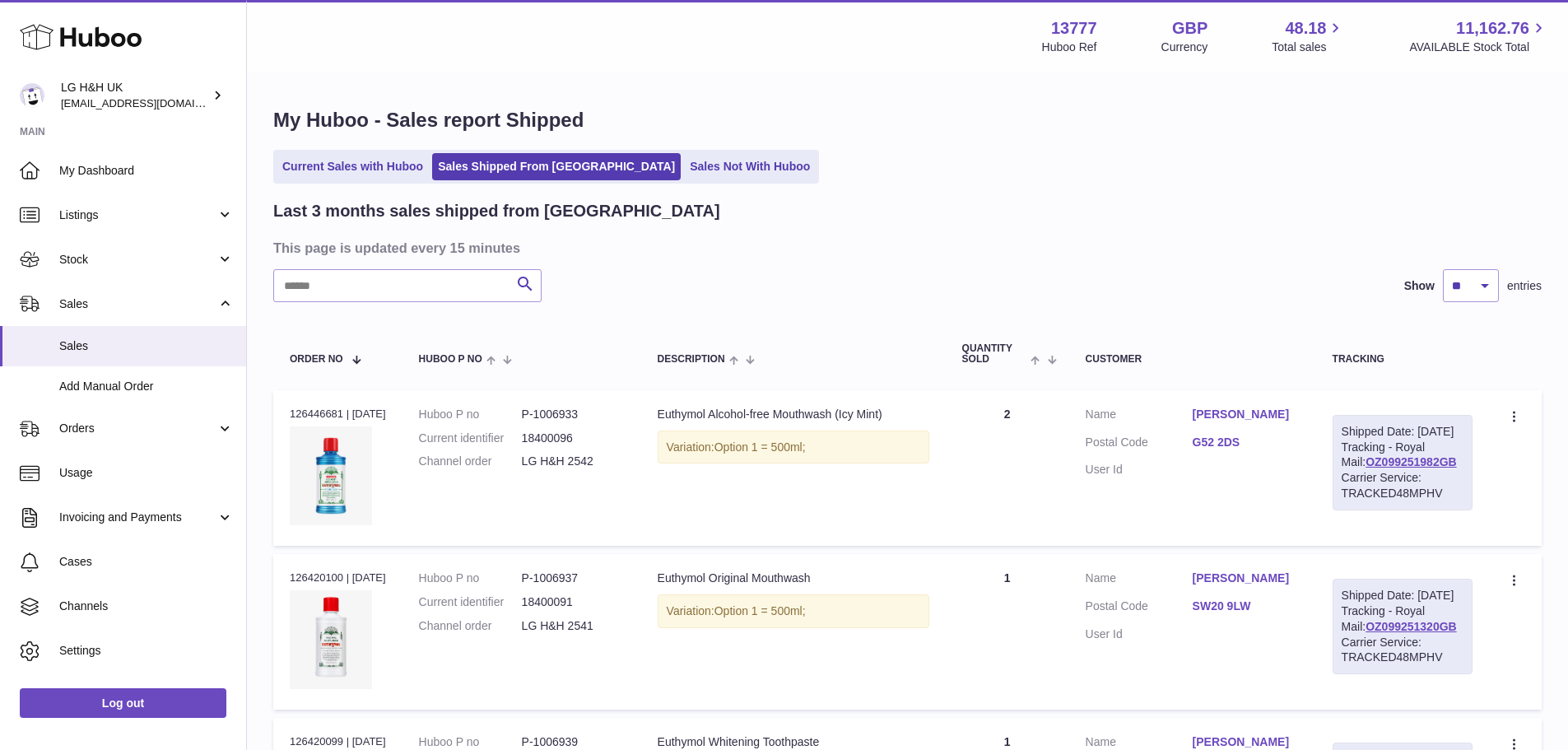
click at [480, 277] on input "text" at bounding box center [407, 285] width 268 height 33
paste input "*******"
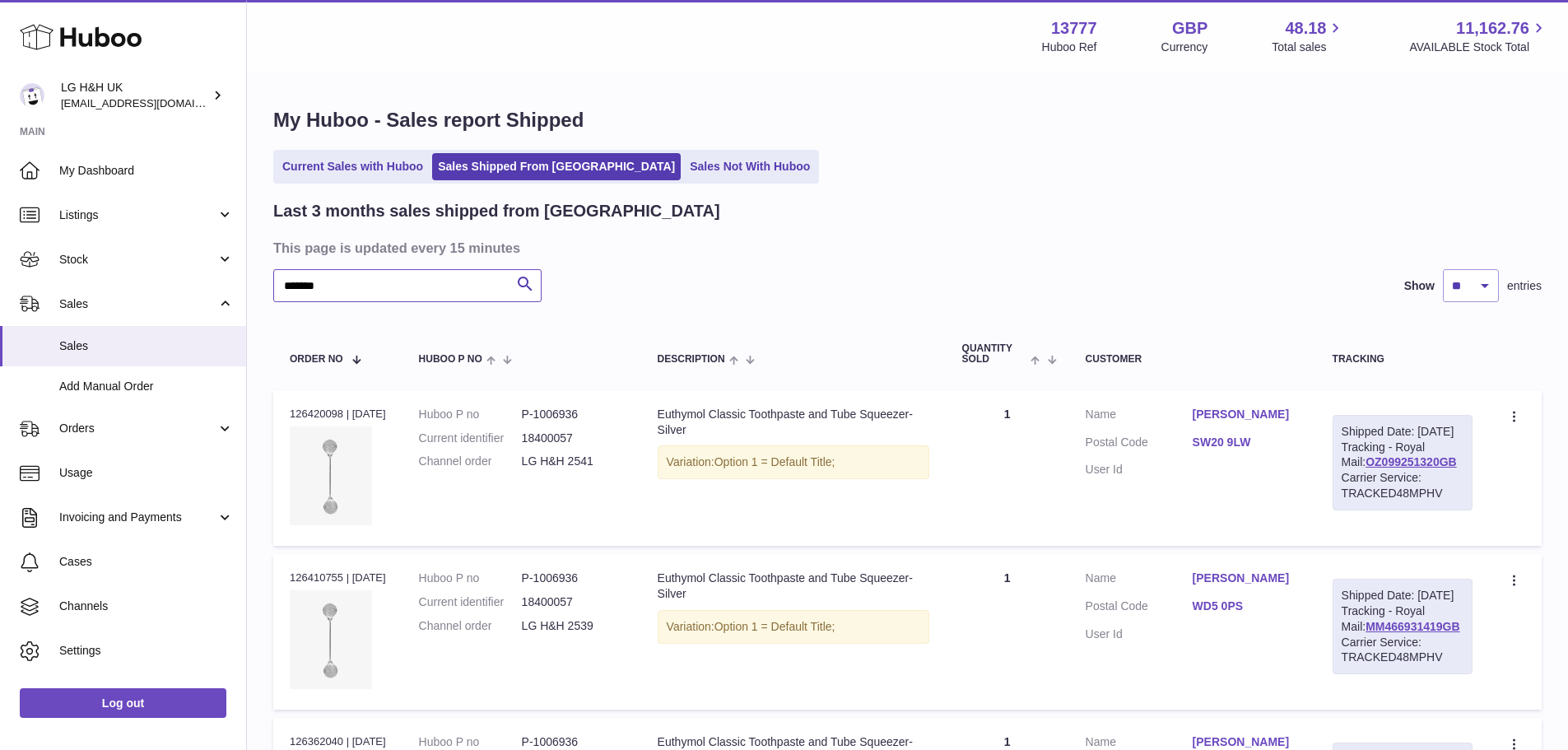
type input "*******"
drag, startPoint x: 767, startPoint y: 425, endPoint x: 668, endPoint y: 415, distance: 99.5
click at [668, 415] on div "Euthymol Classic Toothpaste and Tube Squeezer-Silver" at bounding box center [793, 422] width 272 height 31
copy div "Euthymol Classic Toothpaste and Tube Squeezer-Silver"
